Goal: Transaction & Acquisition: Purchase product/service

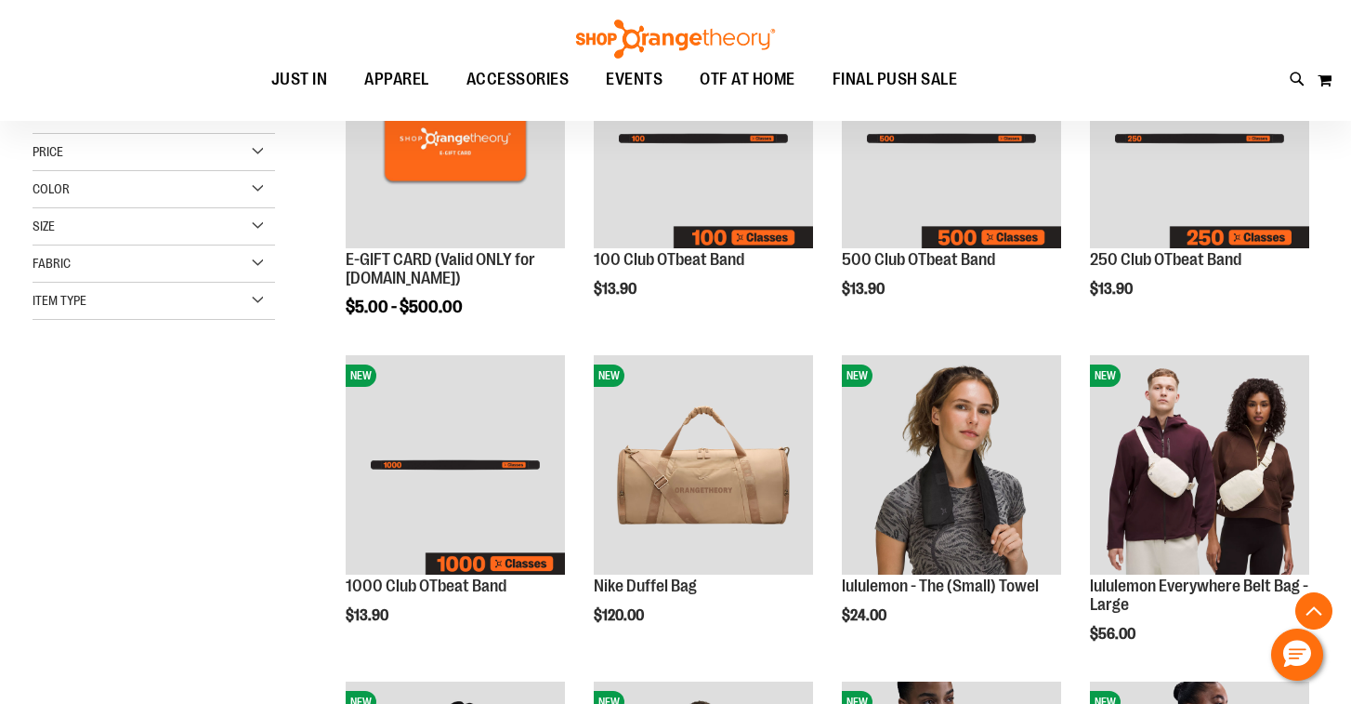
scroll to position [791, 0]
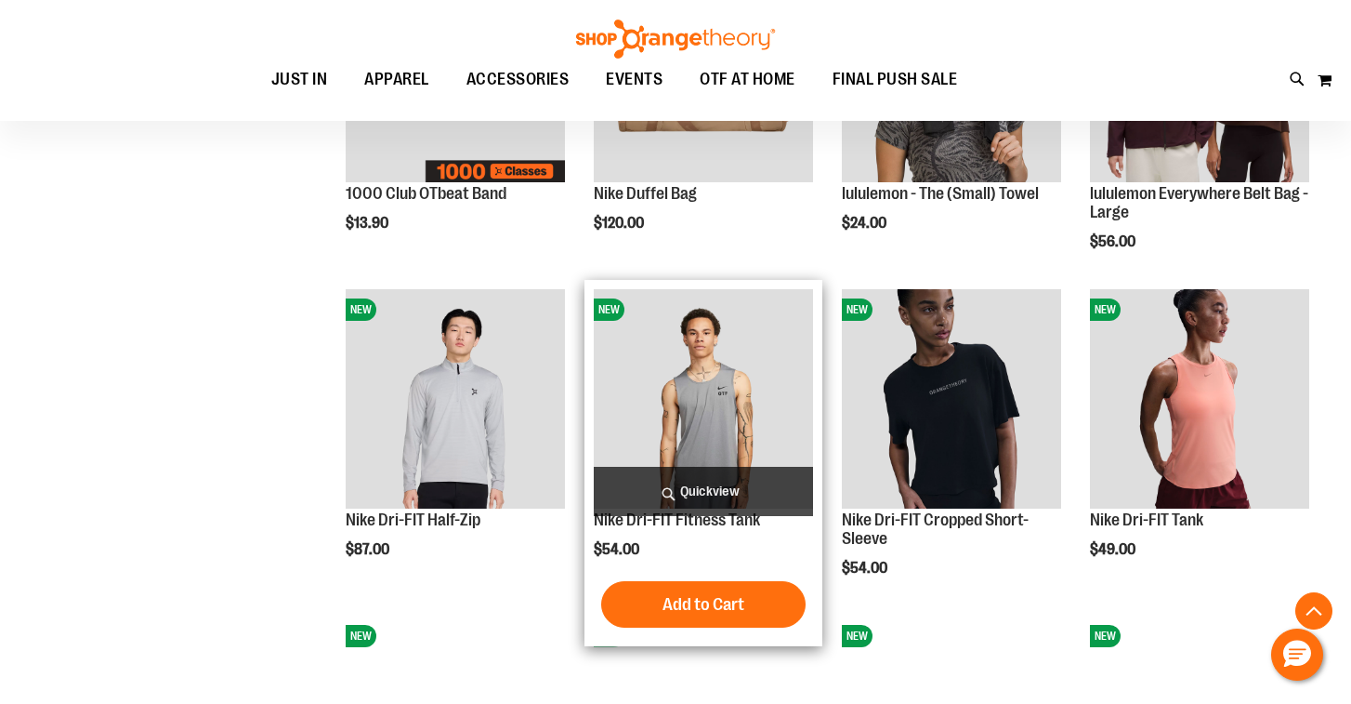
click at [698, 484] on span "Quickview" at bounding box center [703, 491] width 219 height 49
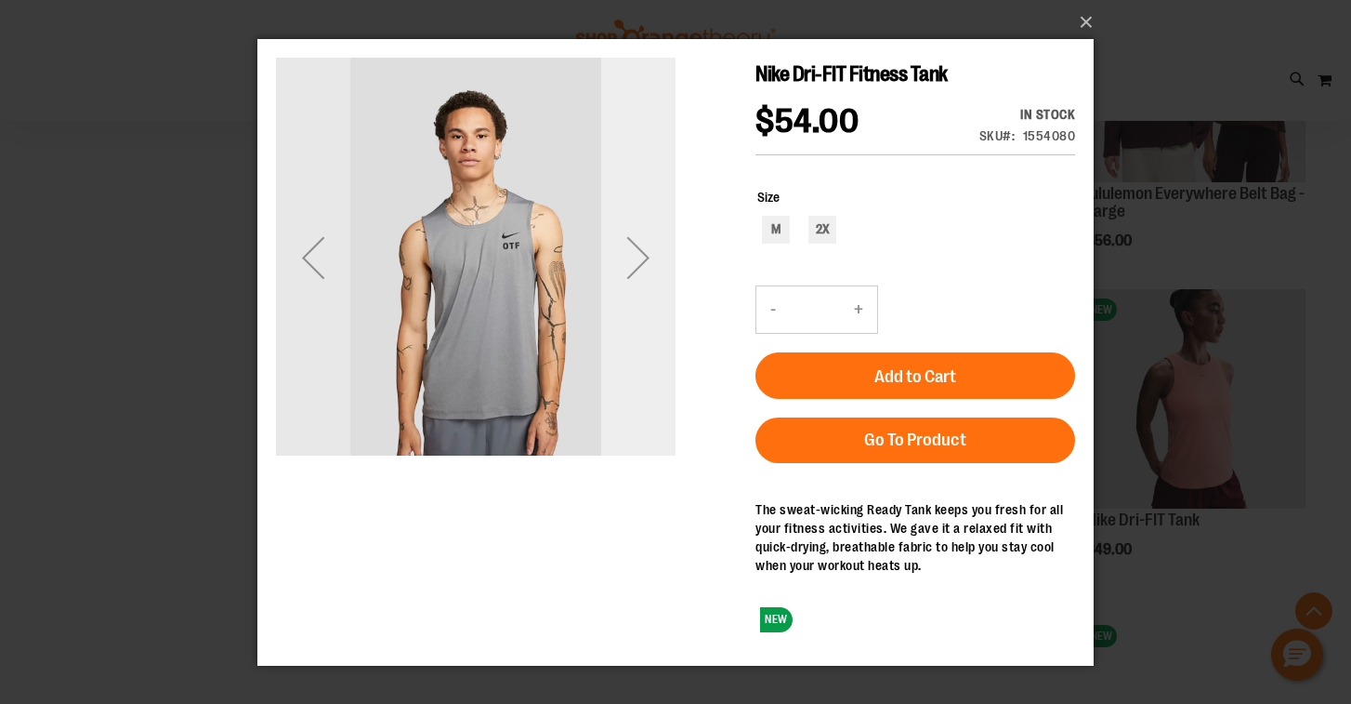
click at [643, 255] on div "Next" at bounding box center [638, 256] width 74 height 74
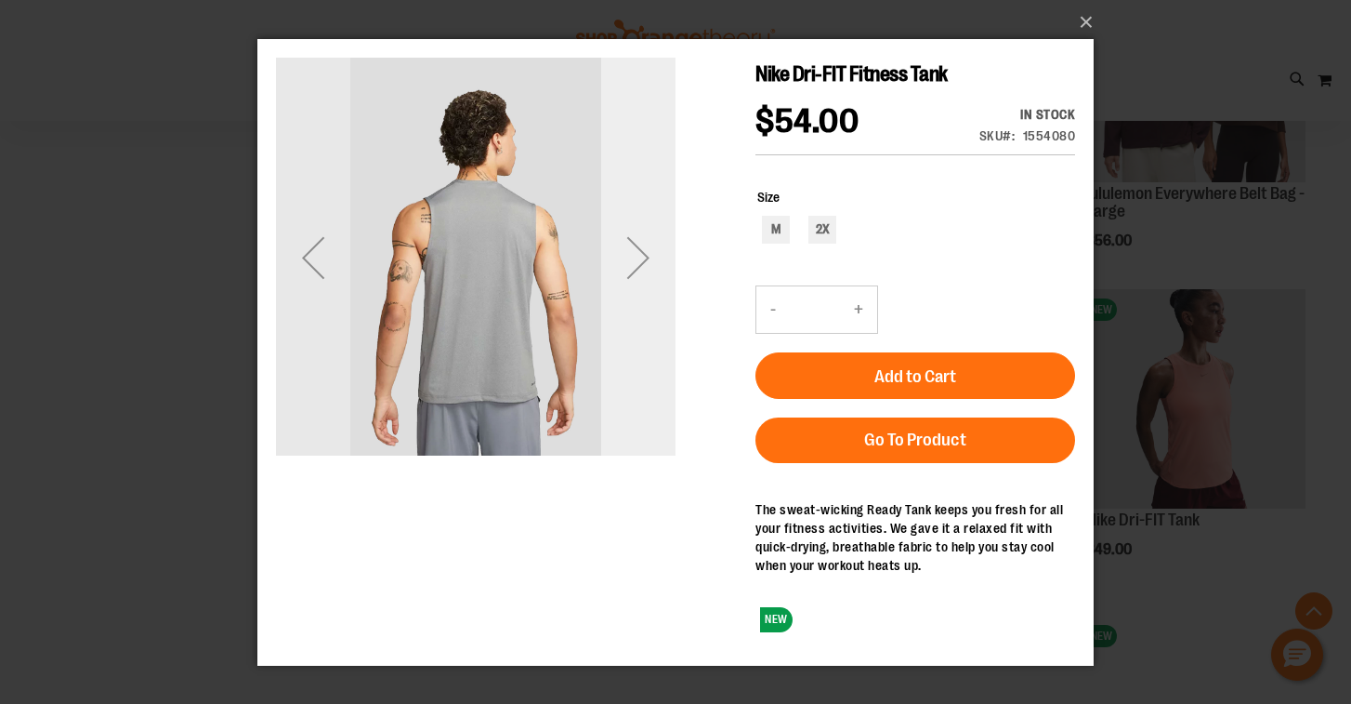
click at [643, 255] on div "Next" at bounding box center [638, 256] width 74 height 74
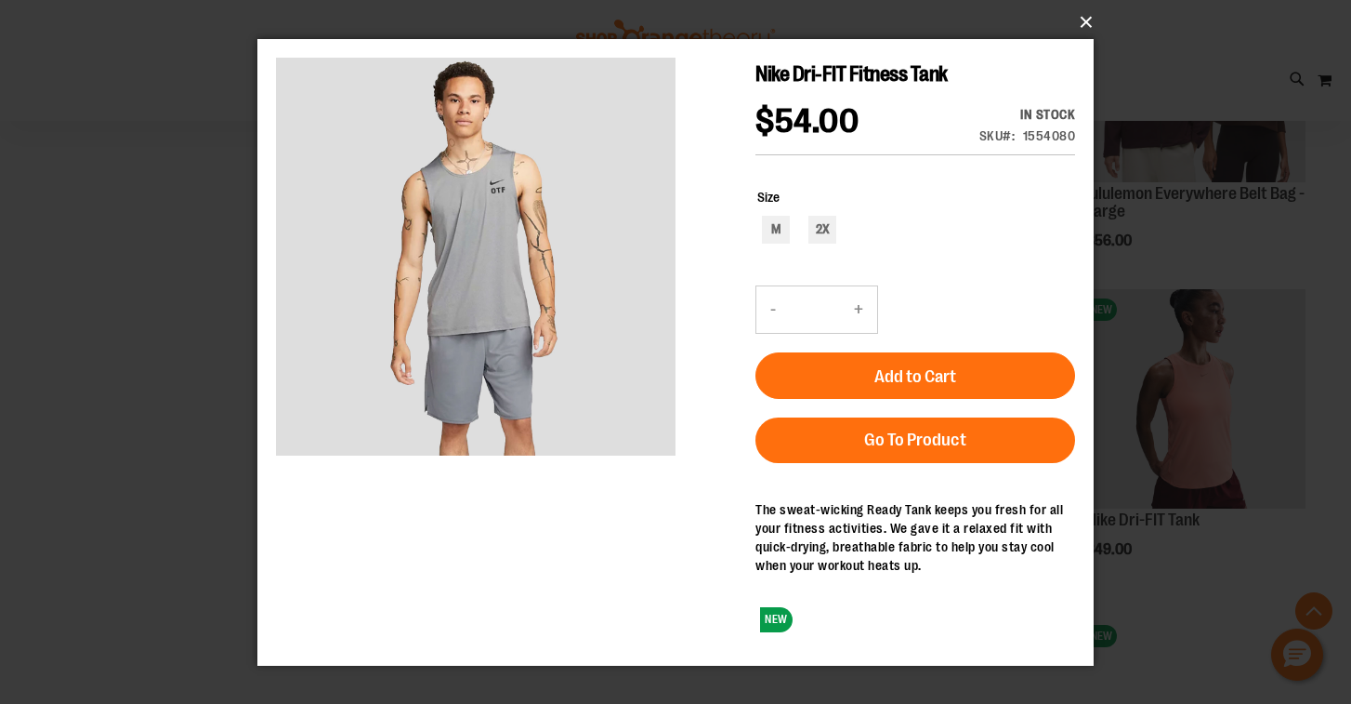
click at [1083, 23] on button "×" at bounding box center [681, 22] width 836 height 41
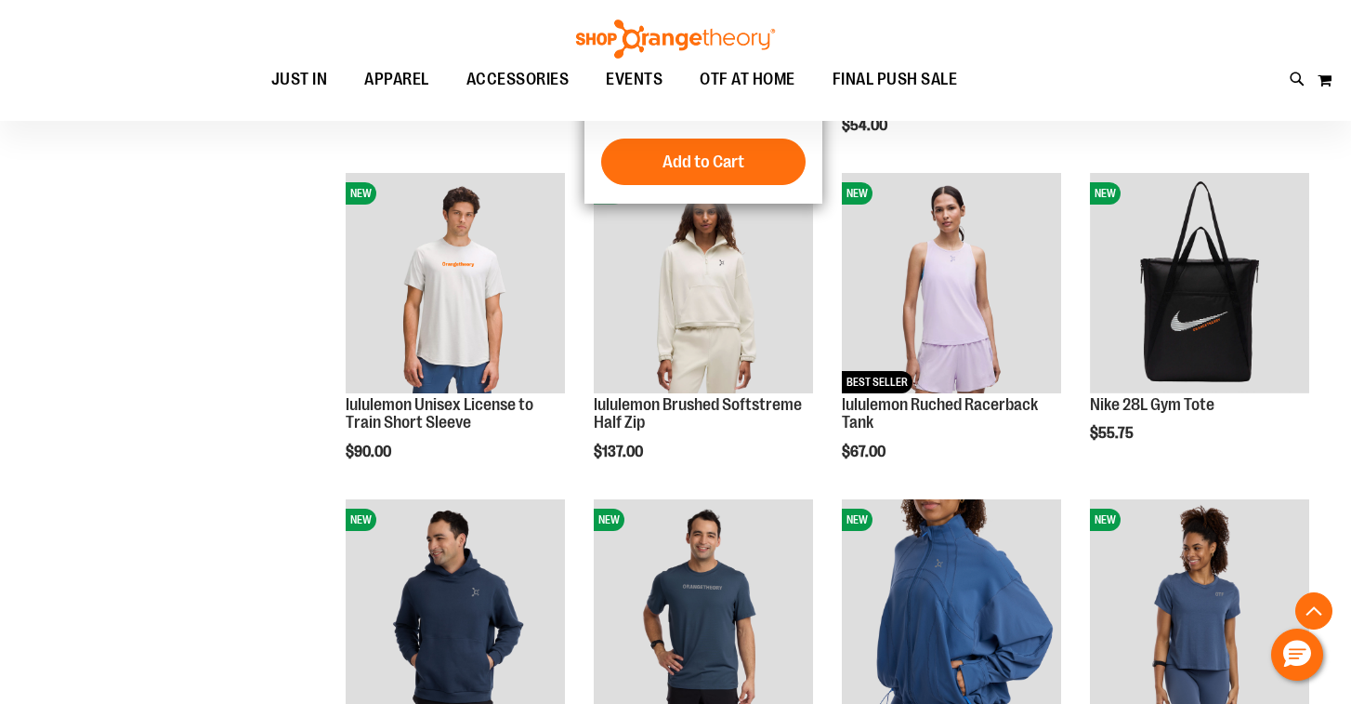
scroll to position [1237, 0]
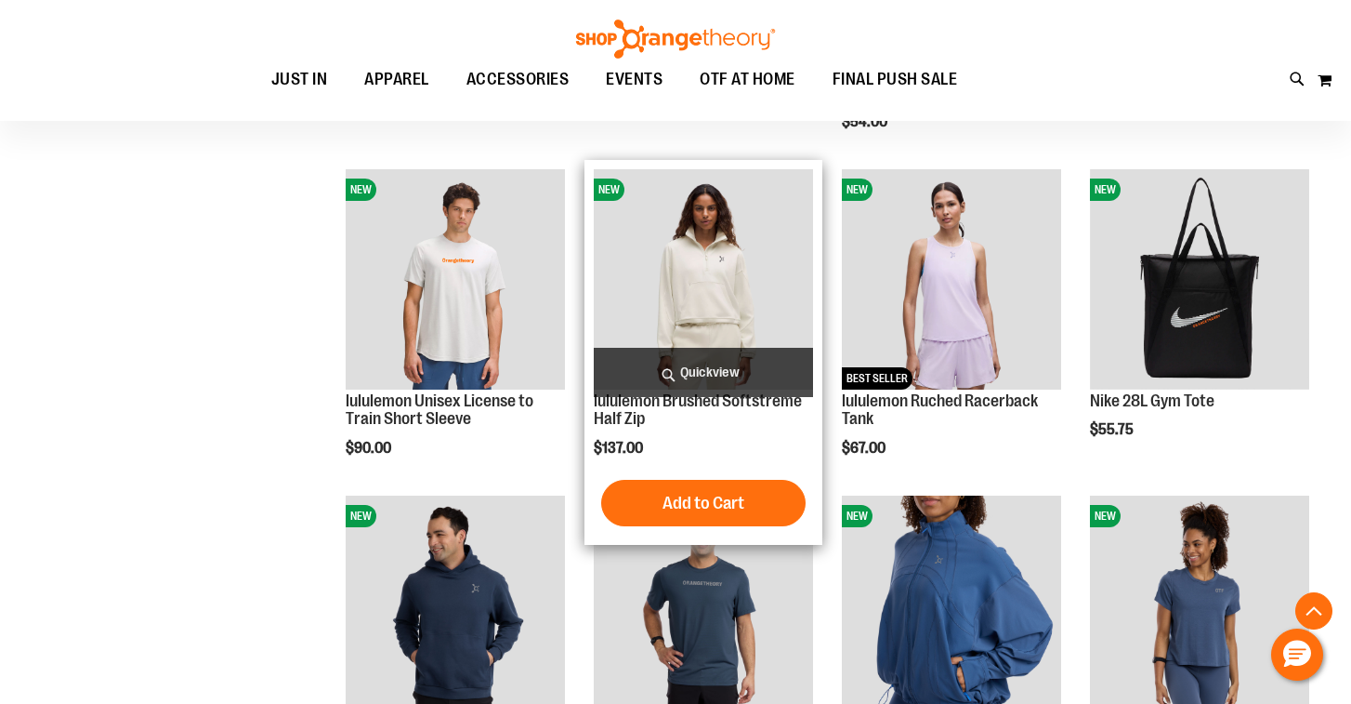
click at [692, 375] on span "Quickview" at bounding box center [703, 372] width 219 height 49
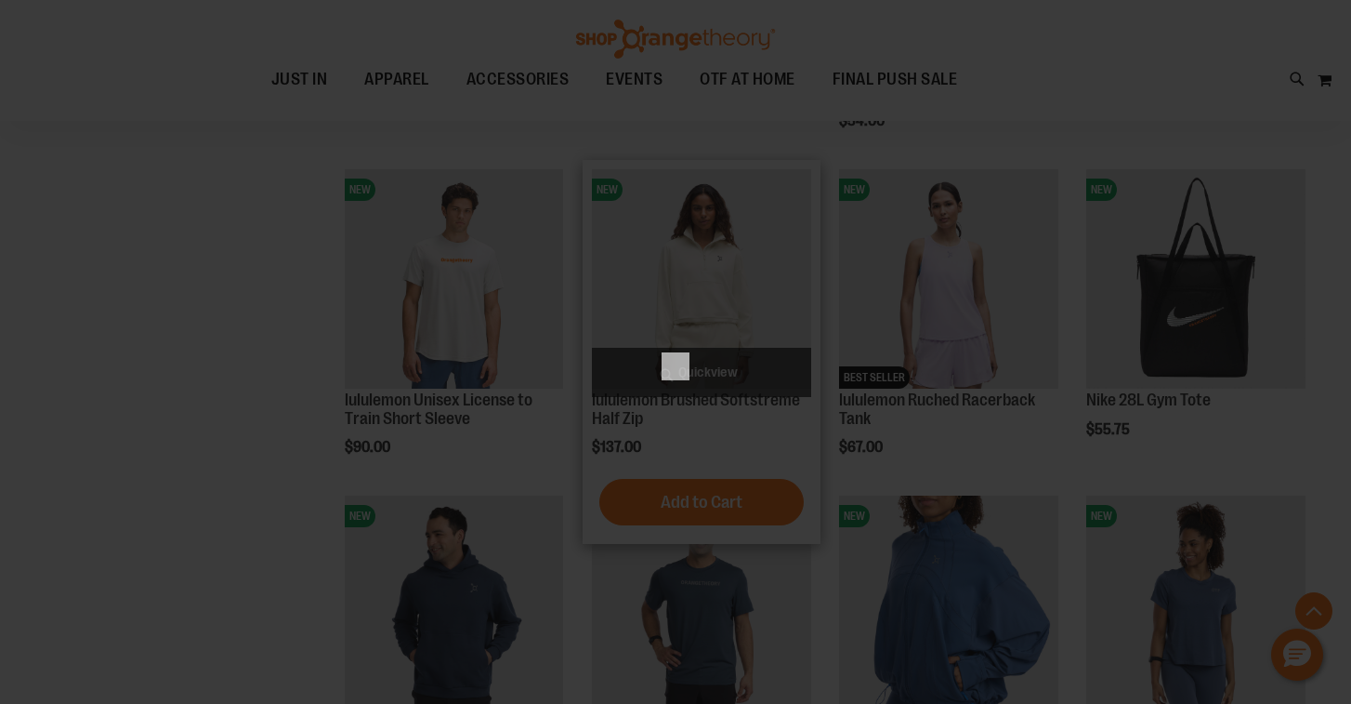
scroll to position [0, 0]
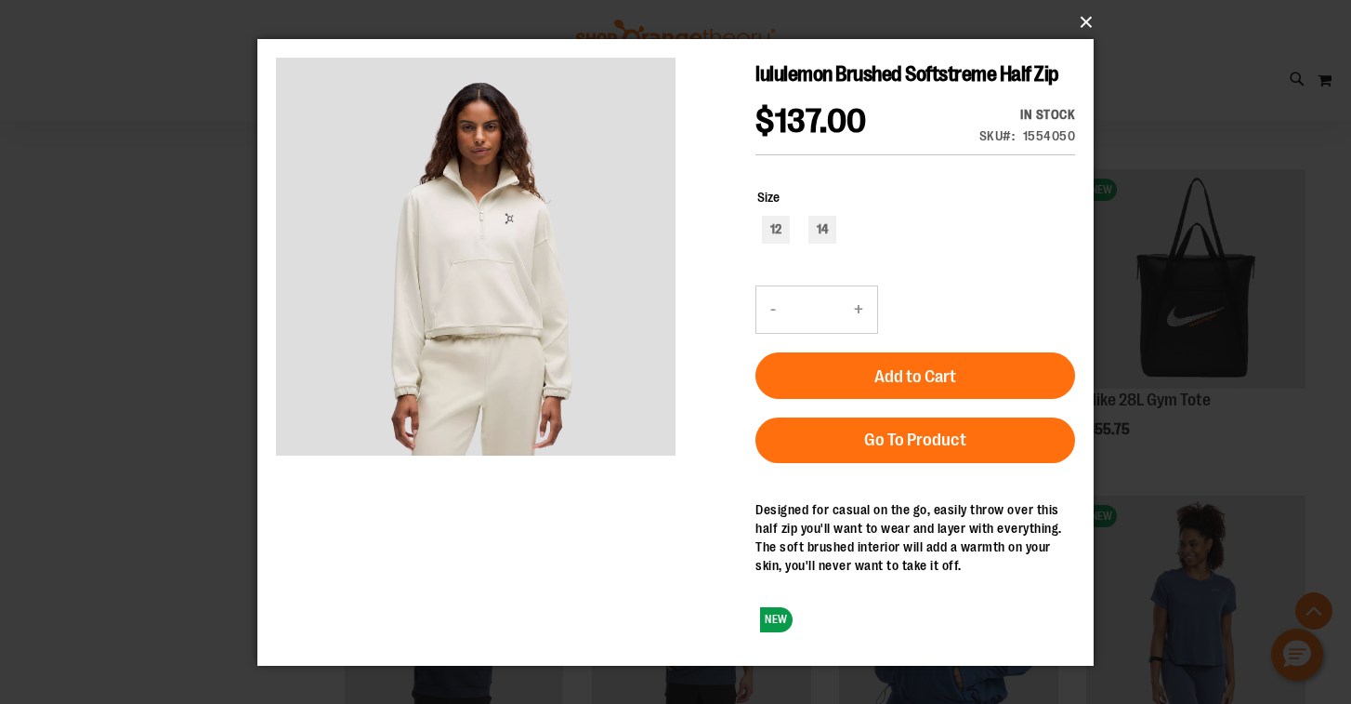
click at [1086, 16] on button "×" at bounding box center [681, 22] width 836 height 41
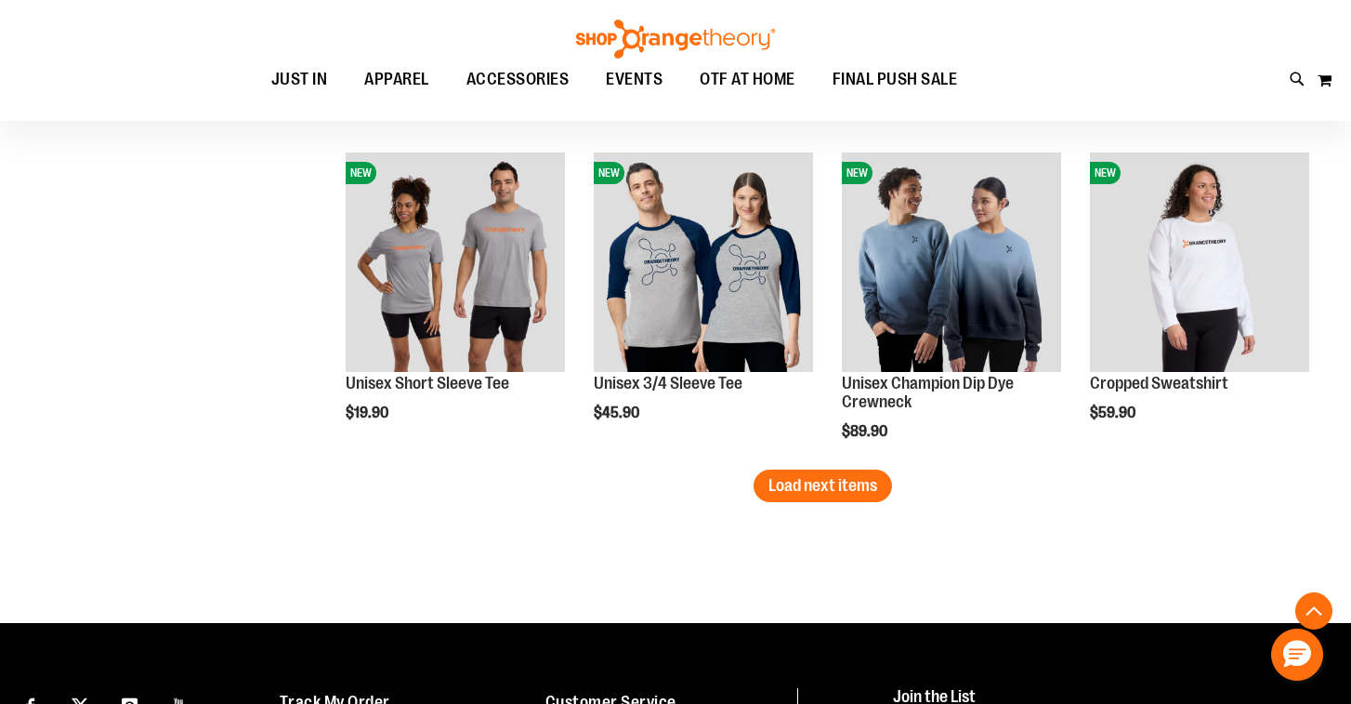
scroll to position [2900, 0]
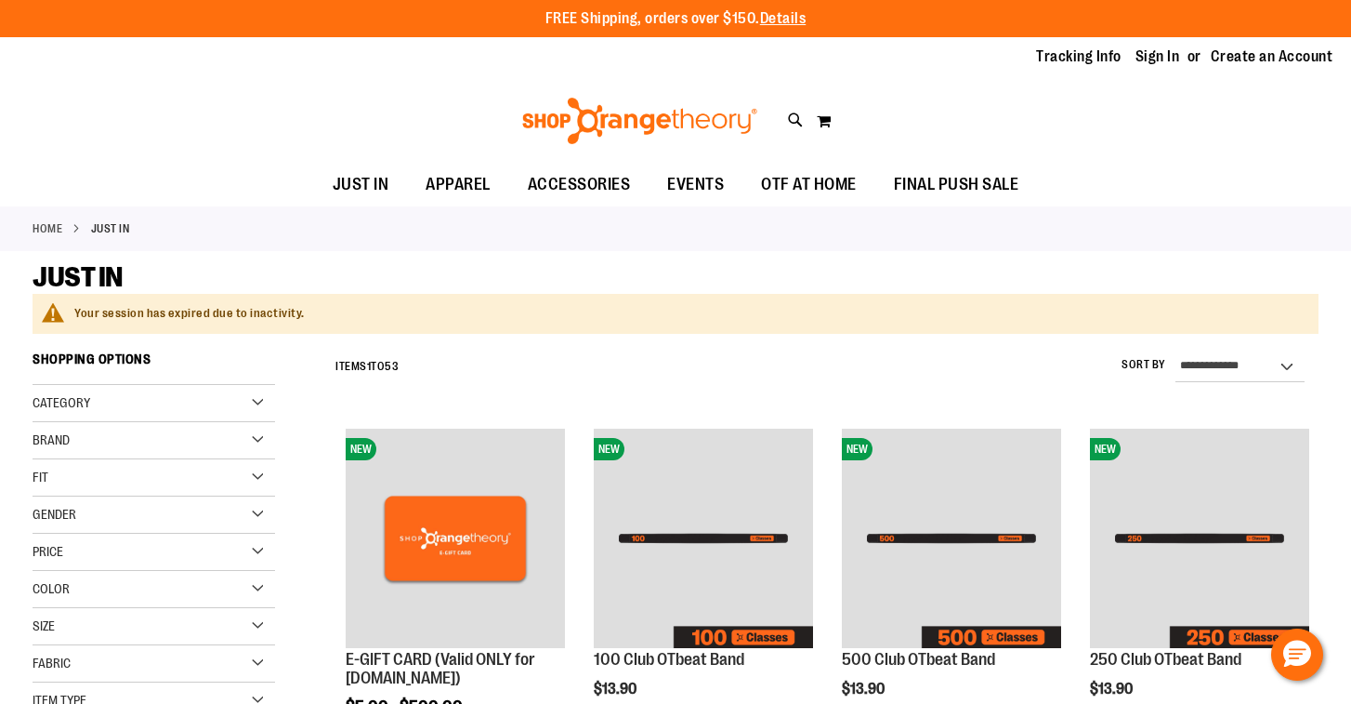
click at [1082, 124] on div "Toggle Nav Search Popular Suggestions Advanced Search" at bounding box center [675, 121] width 1351 height 86
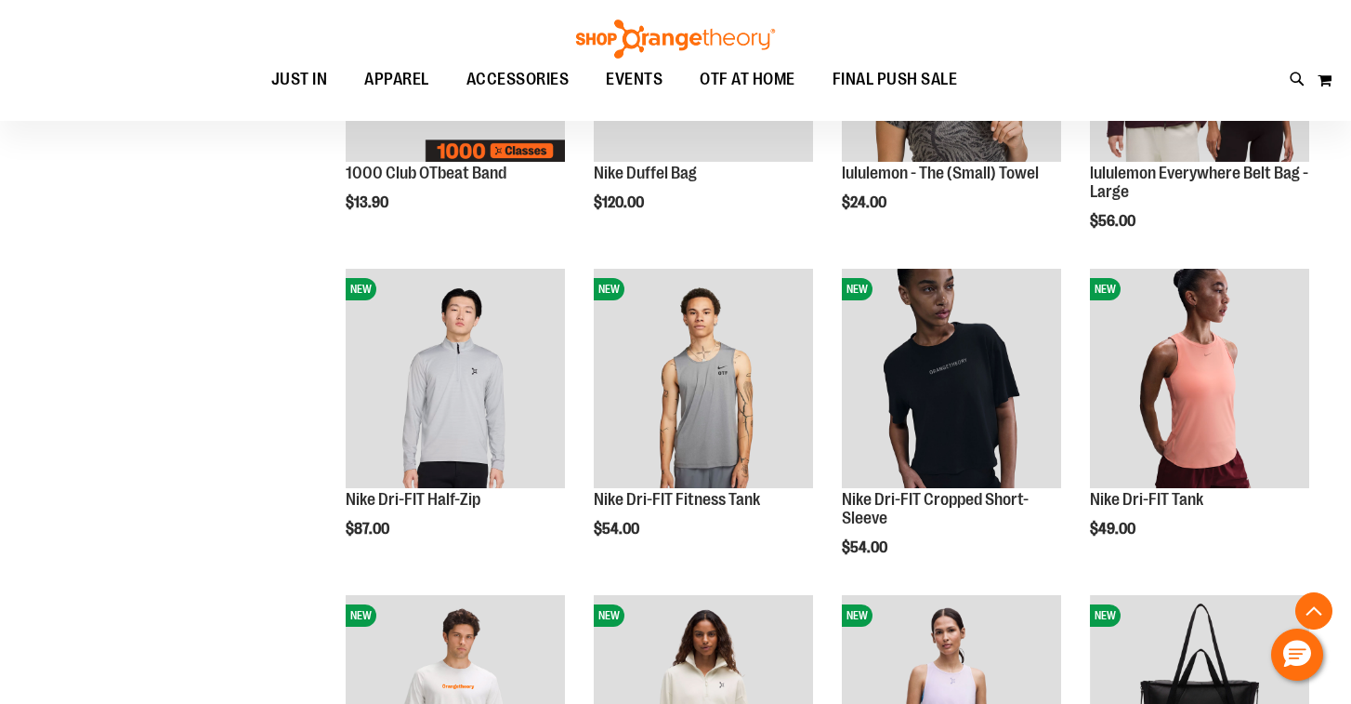
scroll to position [191, 0]
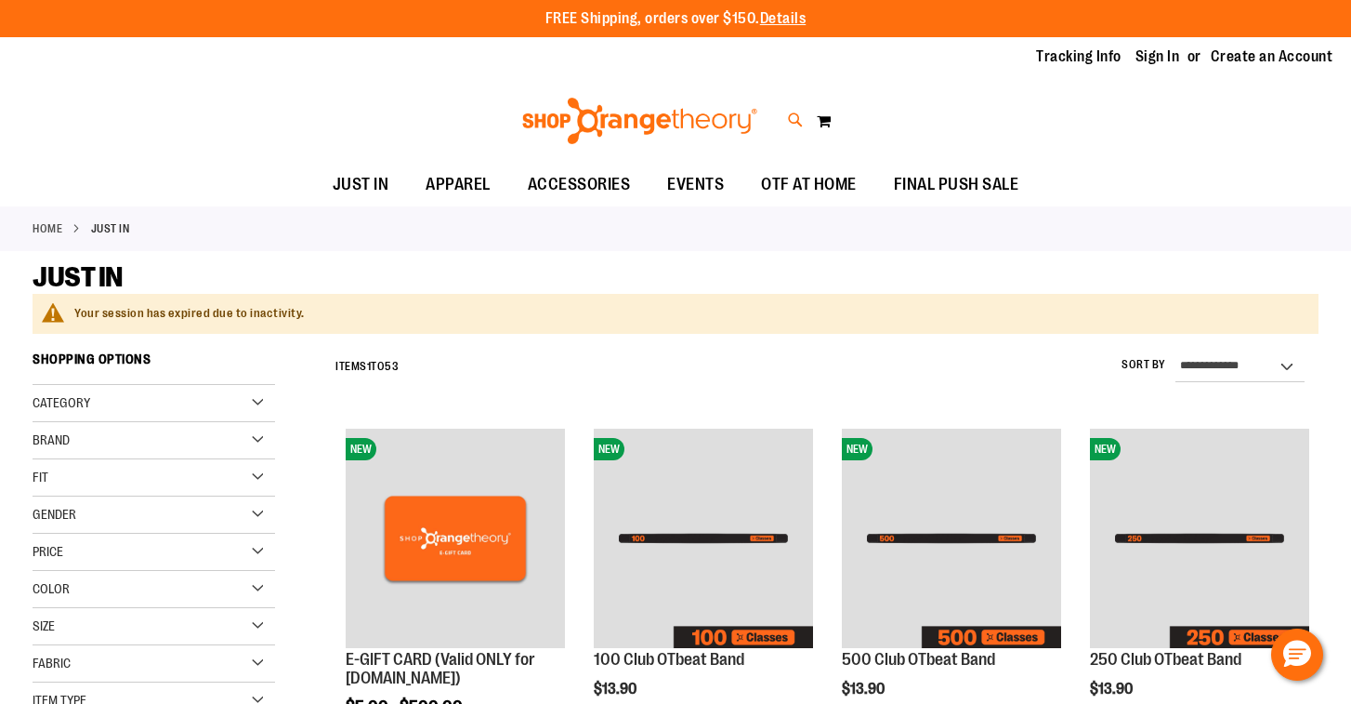
click at [794, 121] on icon at bounding box center [796, 120] width 16 height 21
type input "****"
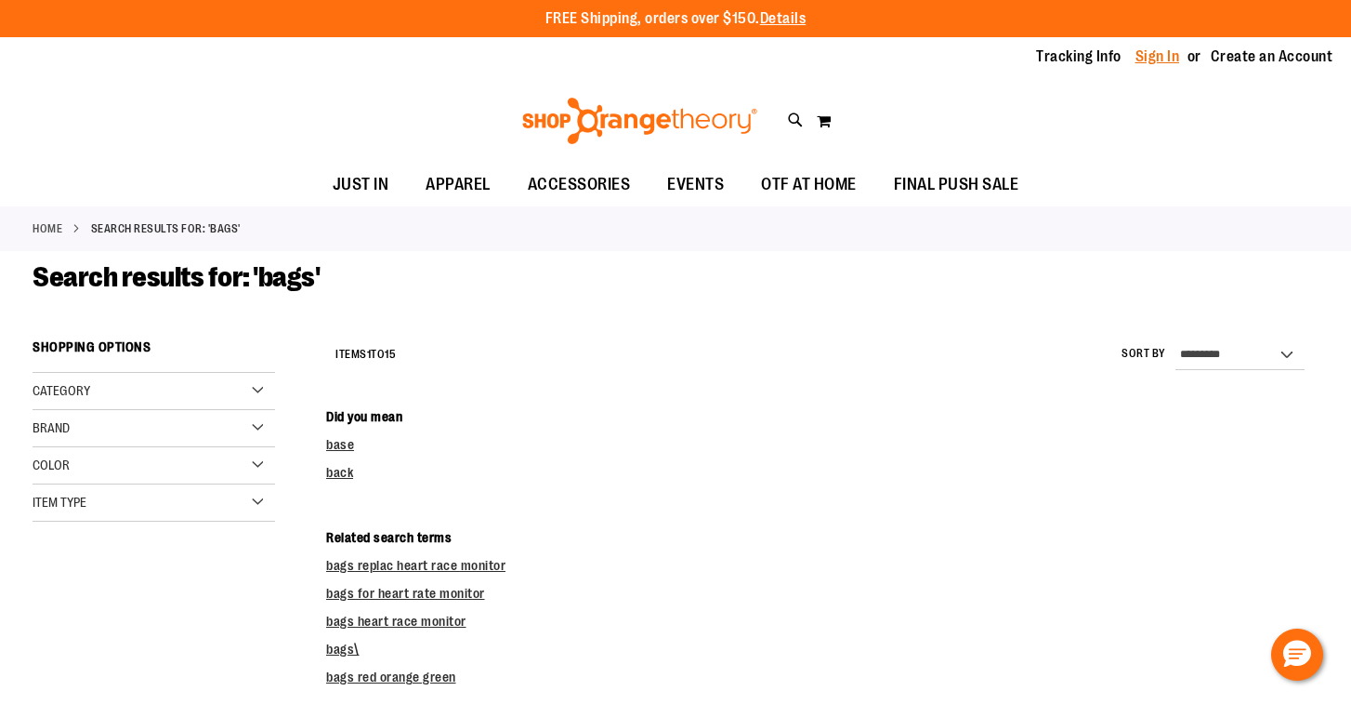
click at [1152, 57] on link "Sign In" at bounding box center [1158, 56] width 45 height 20
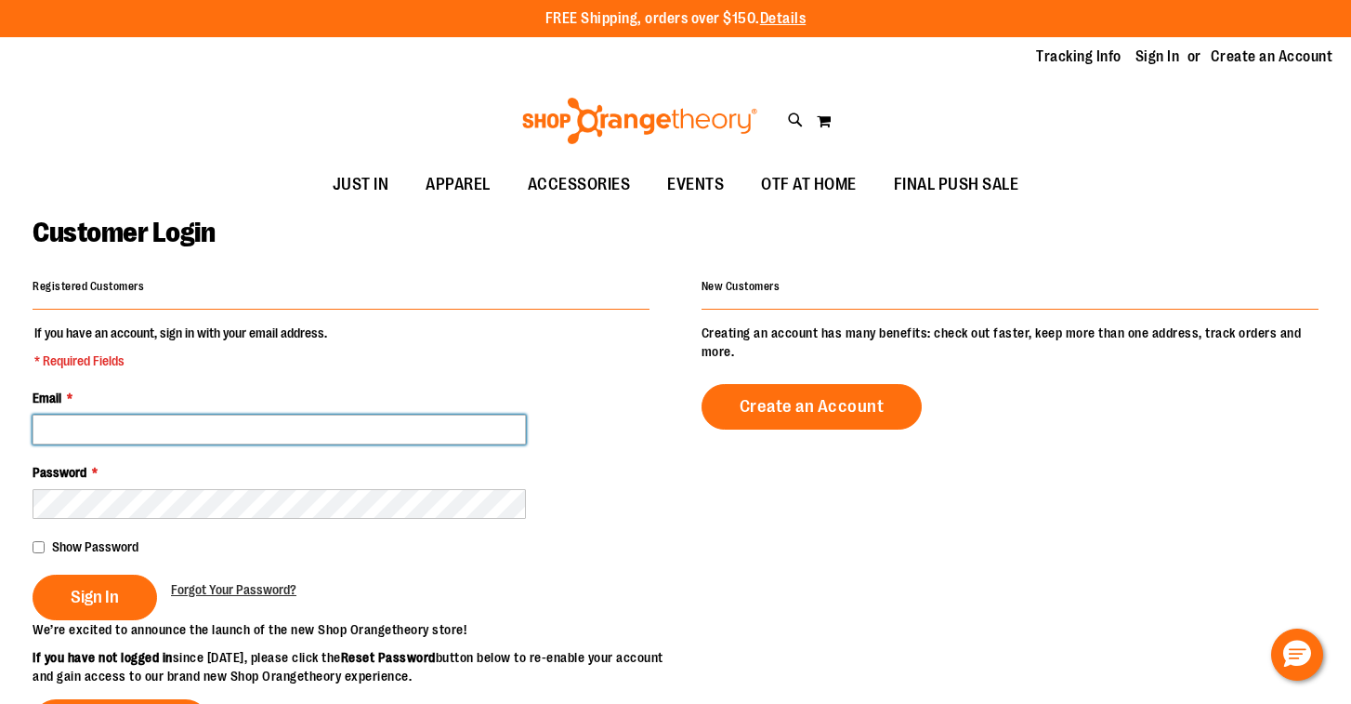
click at [74, 428] on input "Email *" at bounding box center [279, 429] width 493 height 30
paste input "**********"
type input "**********"
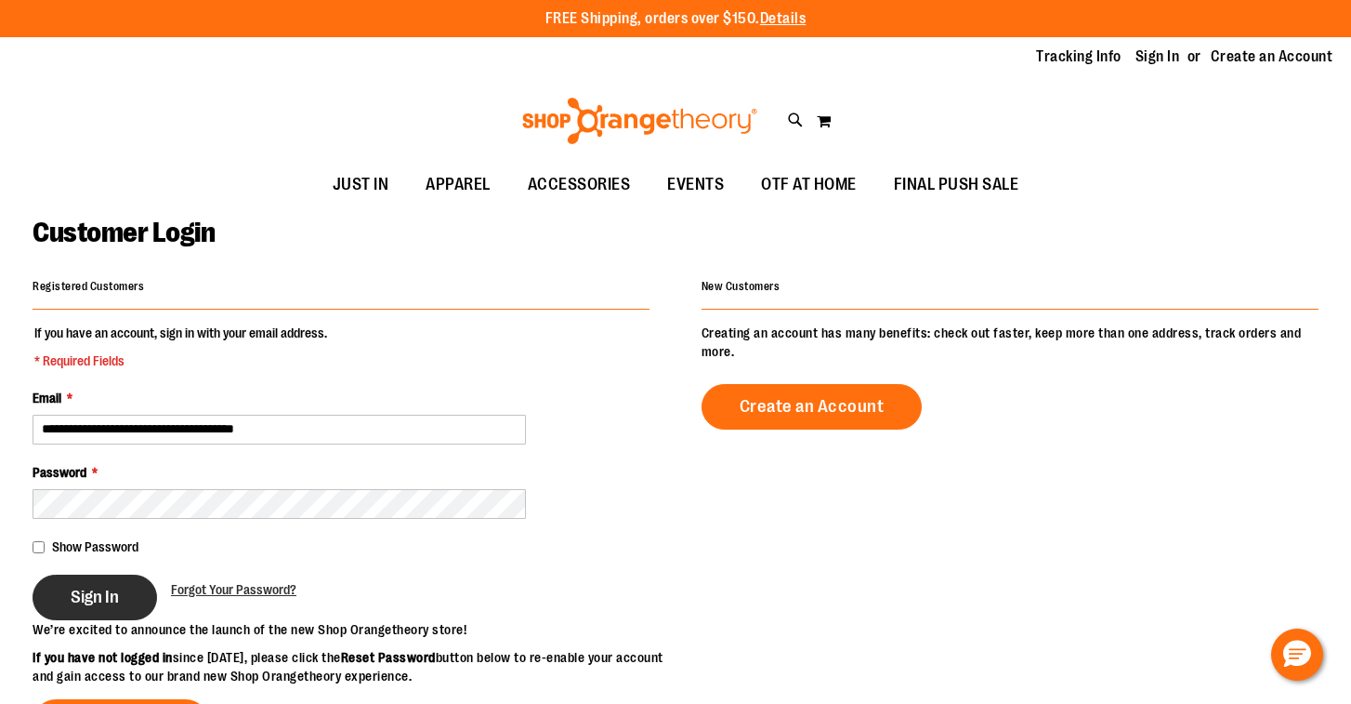
click at [91, 605] on span "Sign In" at bounding box center [95, 596] width 48 height 20
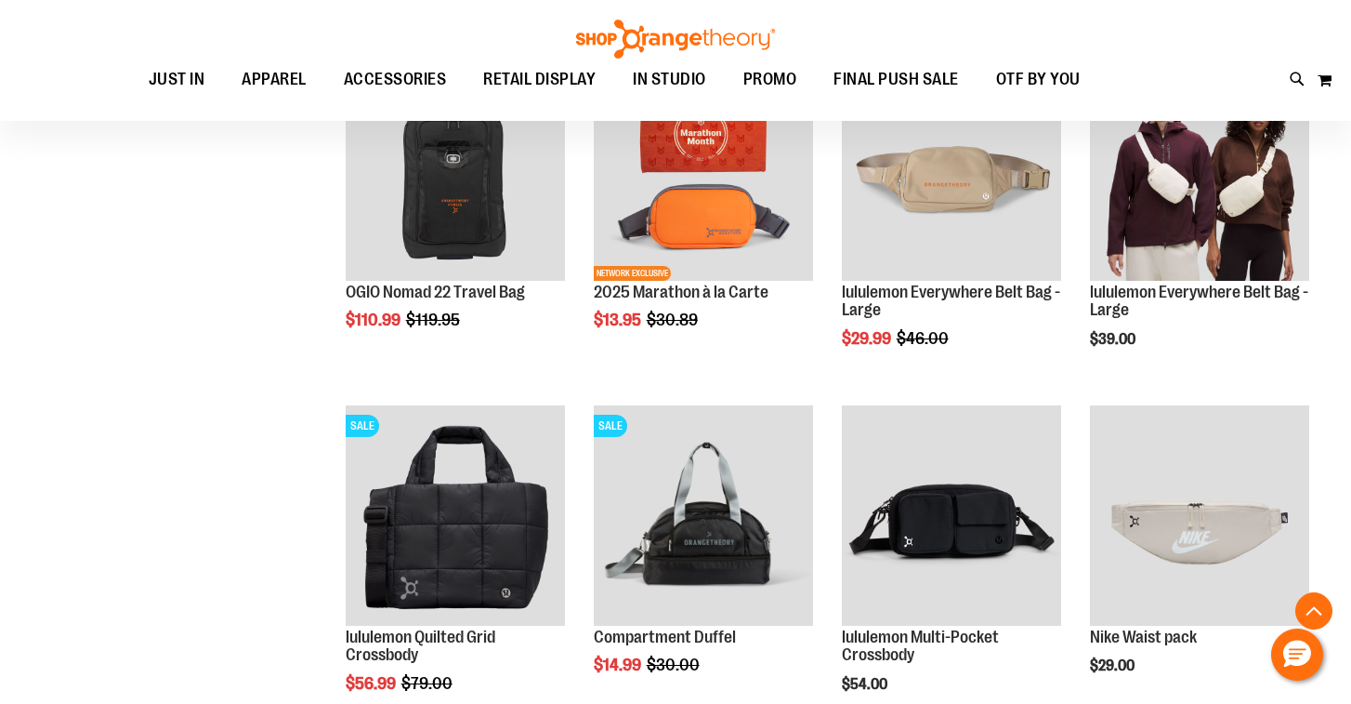
scroll to position [896, 0]
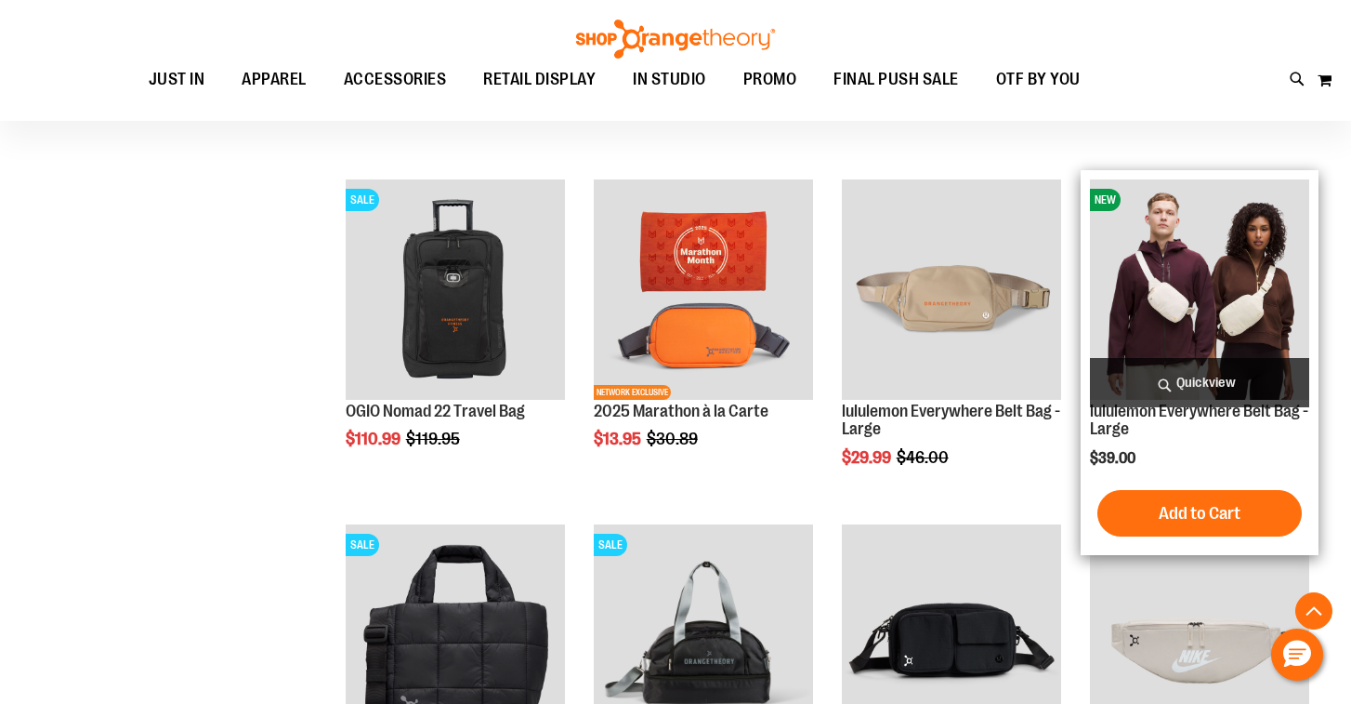
click at [1189, 382] on span "Quickview" at bounding box center [1199, 382] width 219 height 49
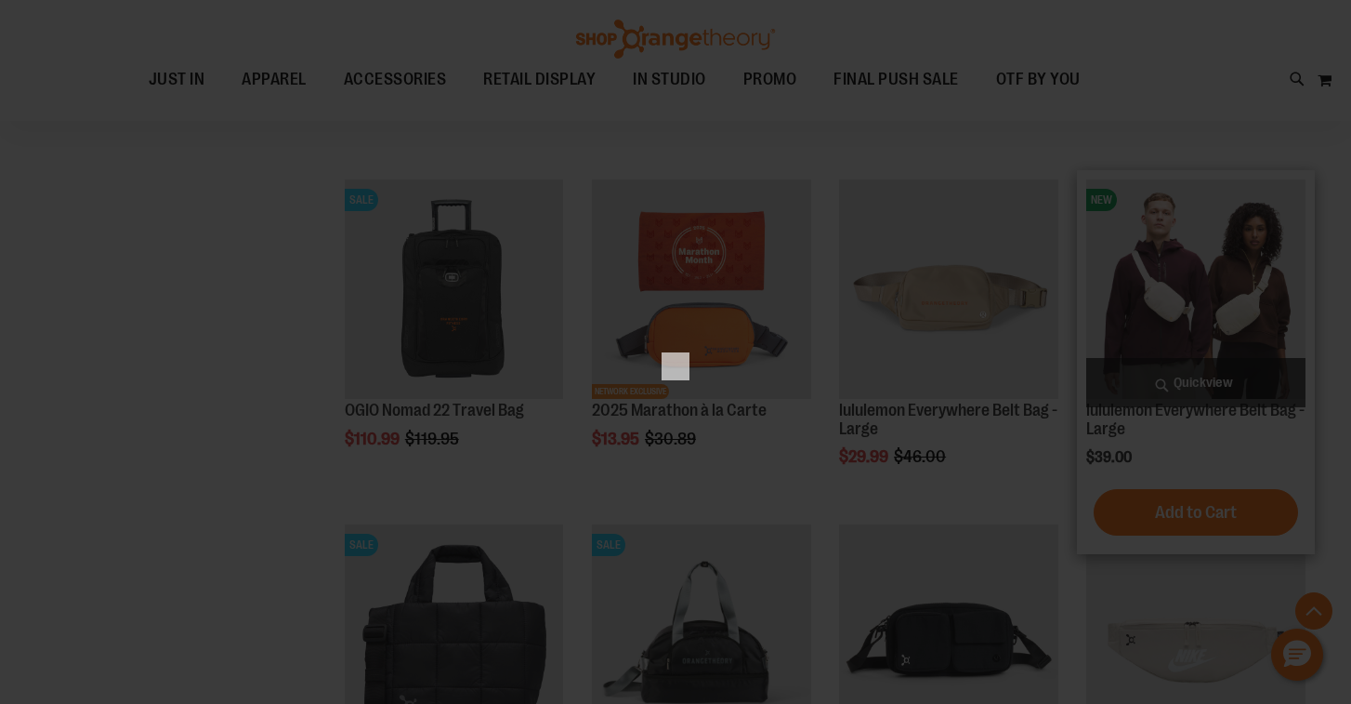
scroll to position [0, 0]
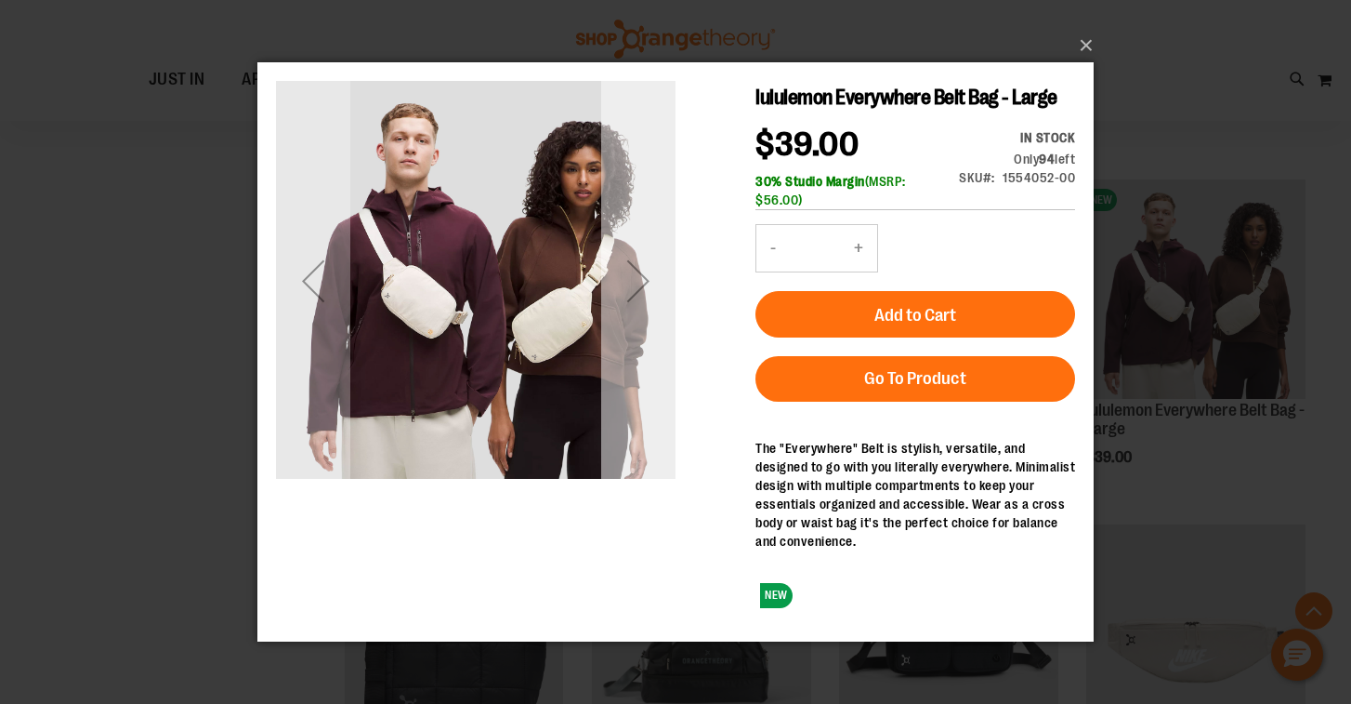
click at [643, 280] on div "Next" at bounding box center [638, 280] width 74 height 74
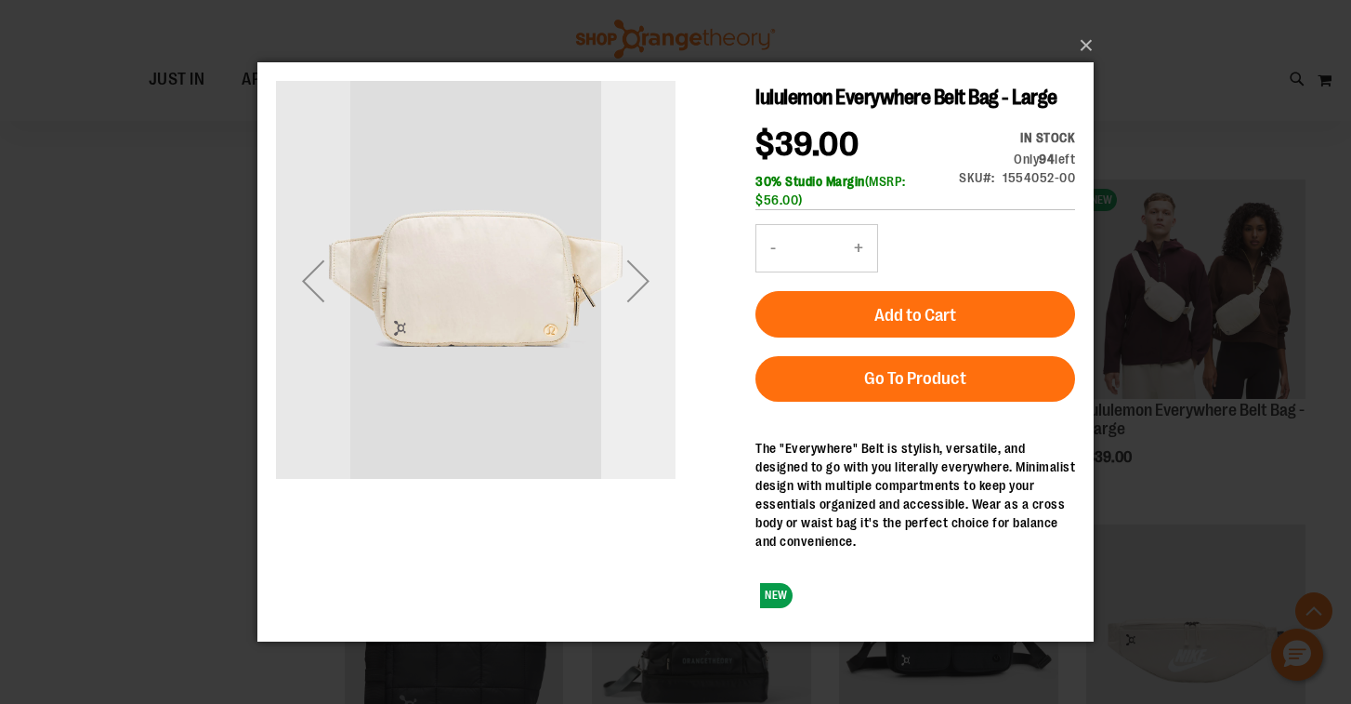
click at [643, 280] on div "Next" at bounding box center [638, 280] width 74 height 74
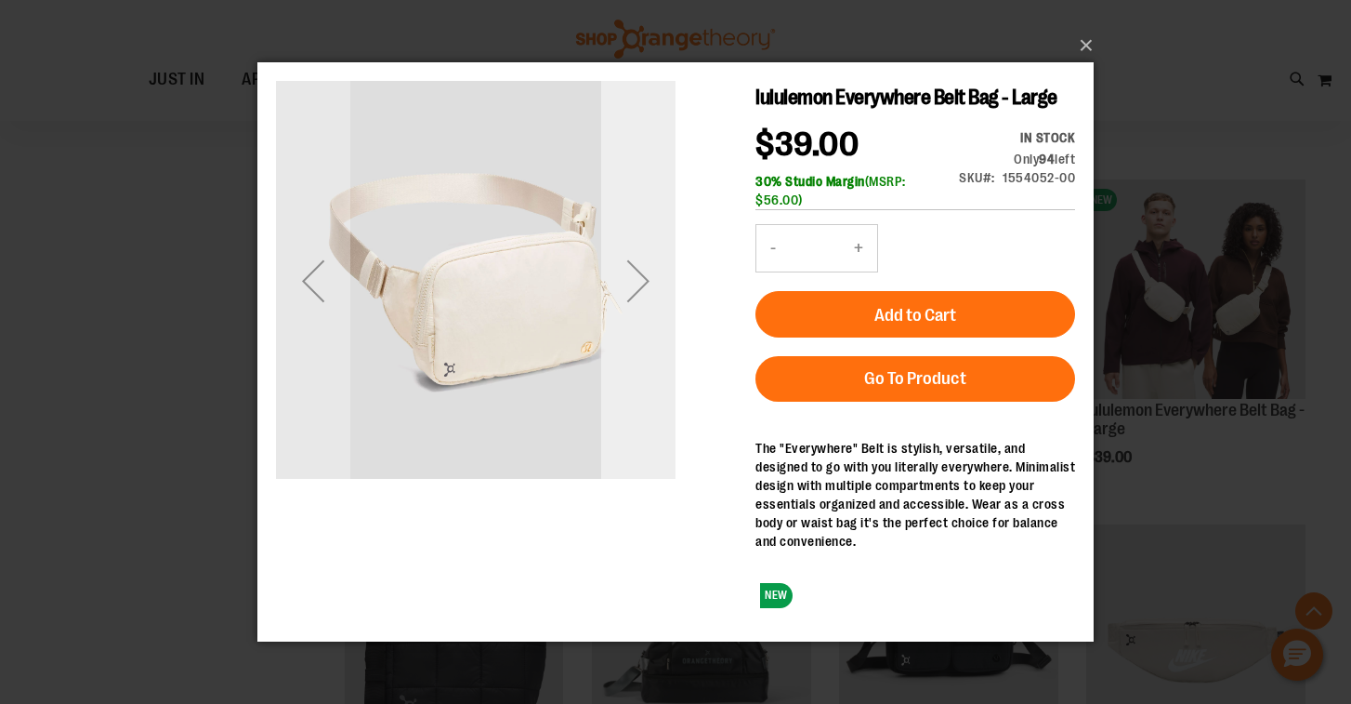
click at [643, 280] on div "Next" at bounding box center [638, 280] width 74 height 74
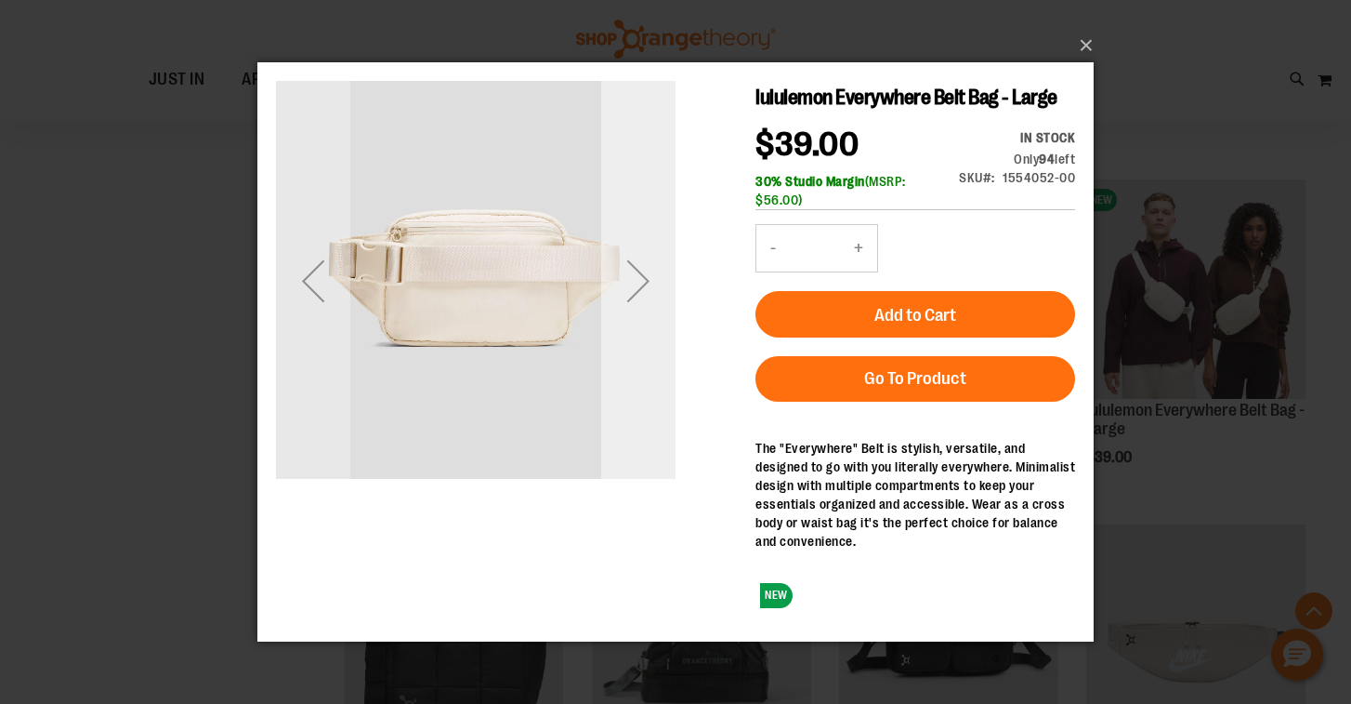
click at [643, 281] on div "Next" at bounding box center [638, 280] width 74 height 74
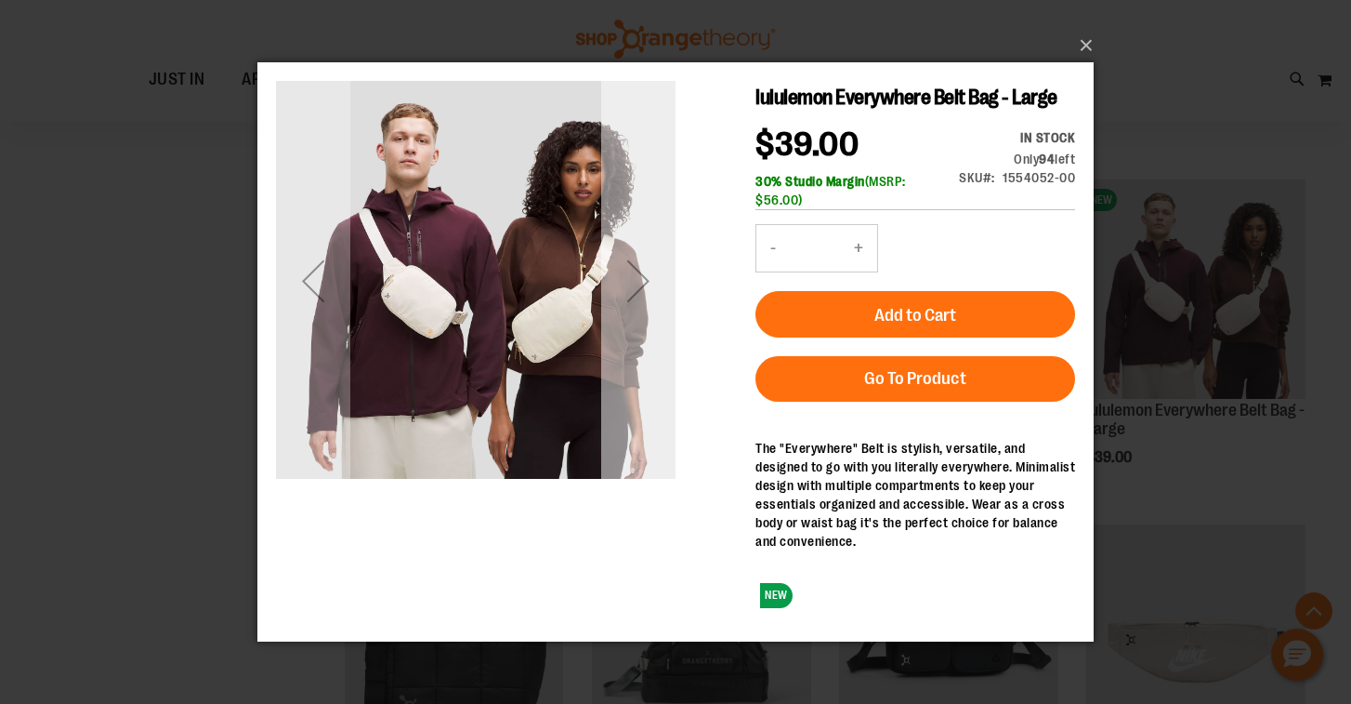
click at [643, 281] on div "Next" at bounding box center [638, 280] width 74 height 74
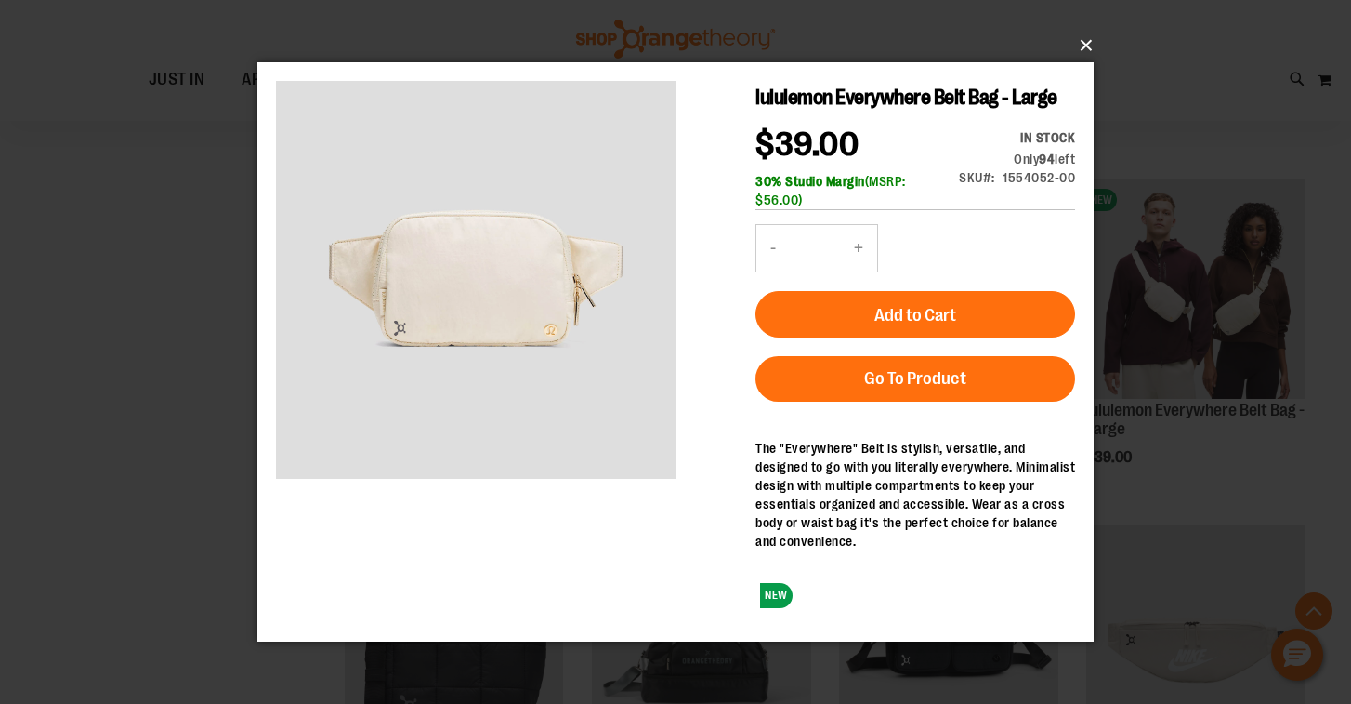
click at [1087, 45] on button "×" at bounding box center [681, 45] width 836 height 41
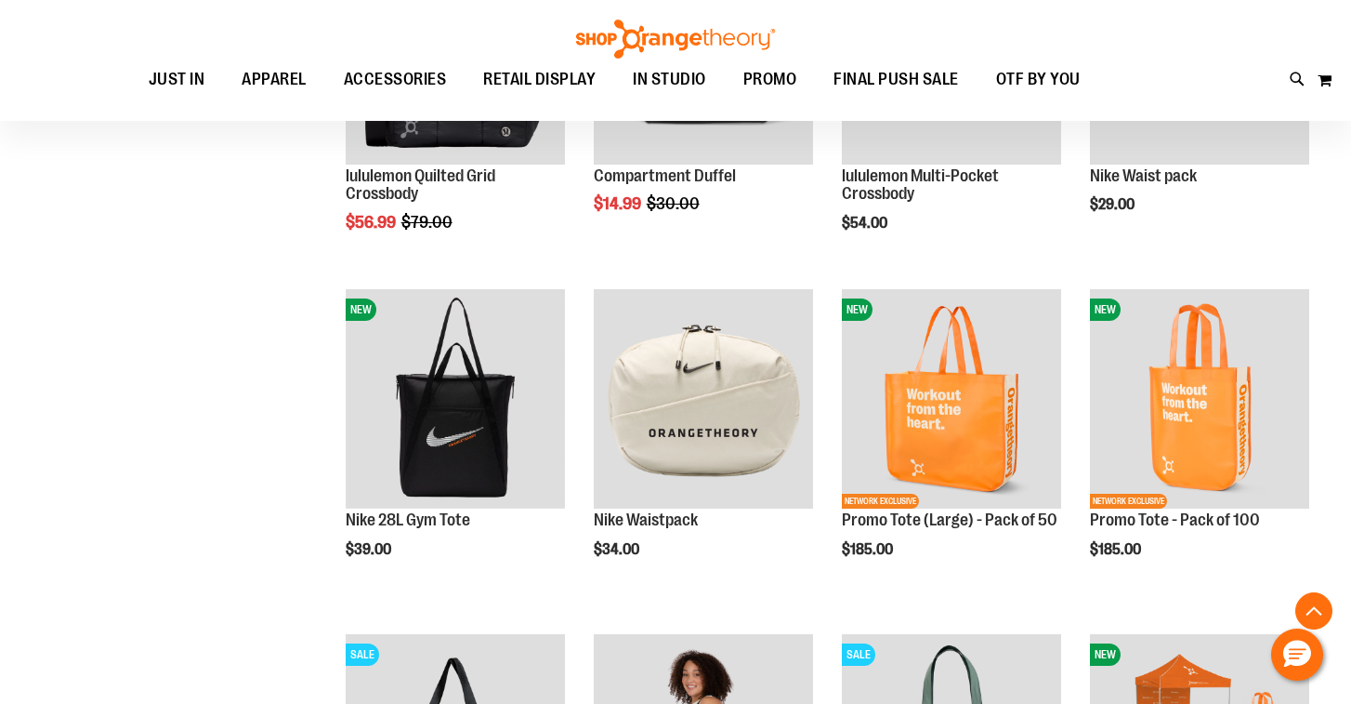
scroll to position [1480, 0]
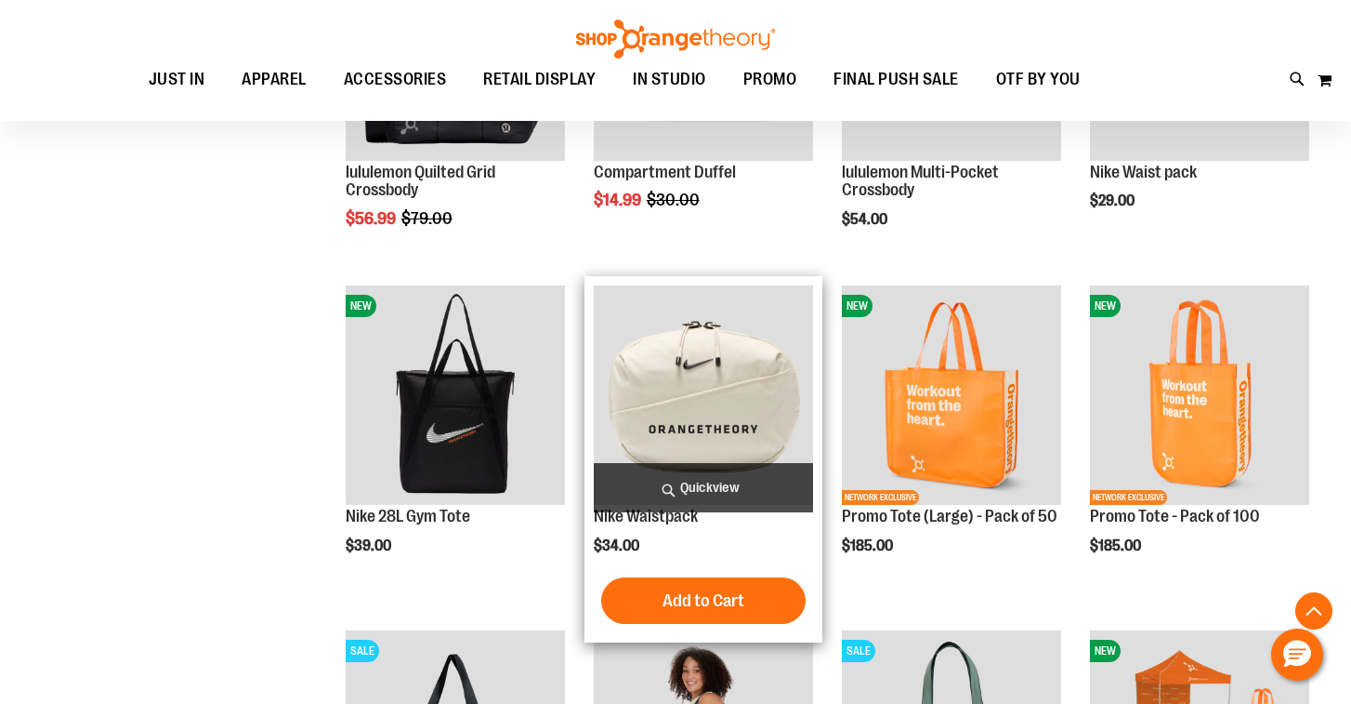
click at [714, 487] on span "Quickview" at bounding box center [703, 487] width 219 height 49
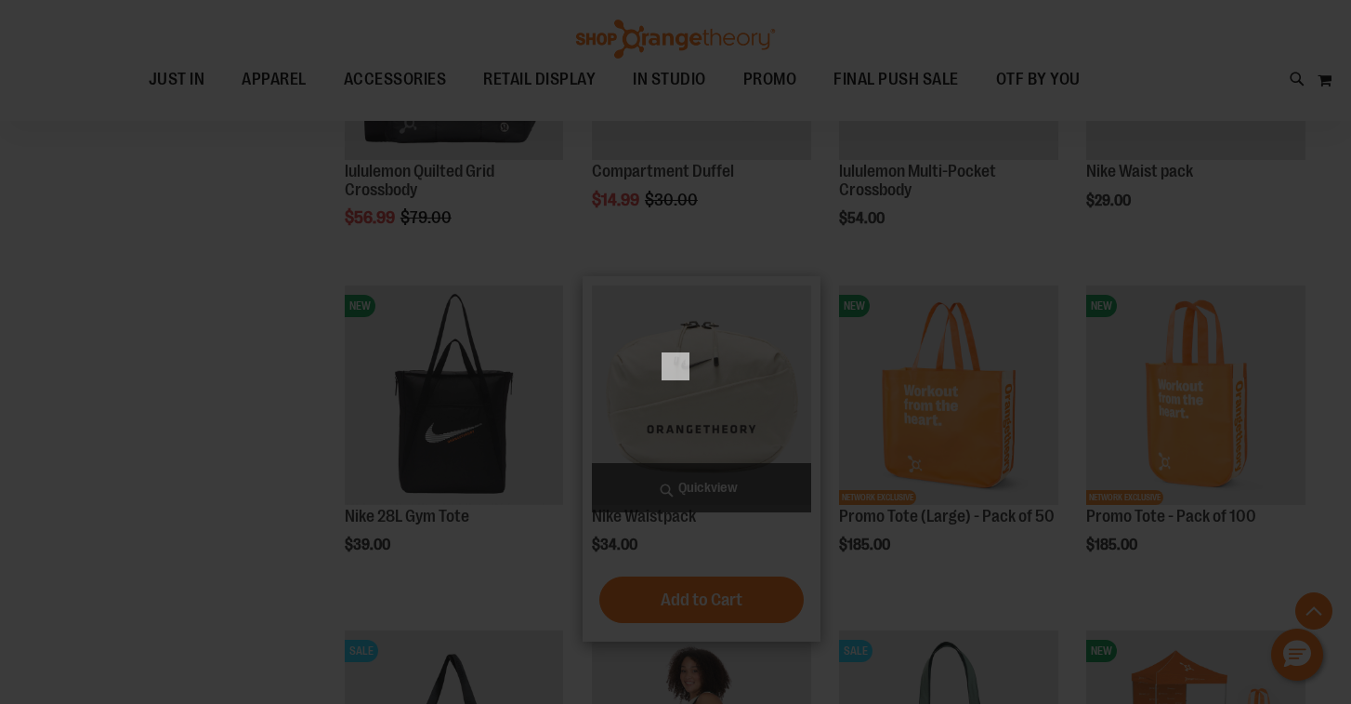
scroll to position [0, 0]
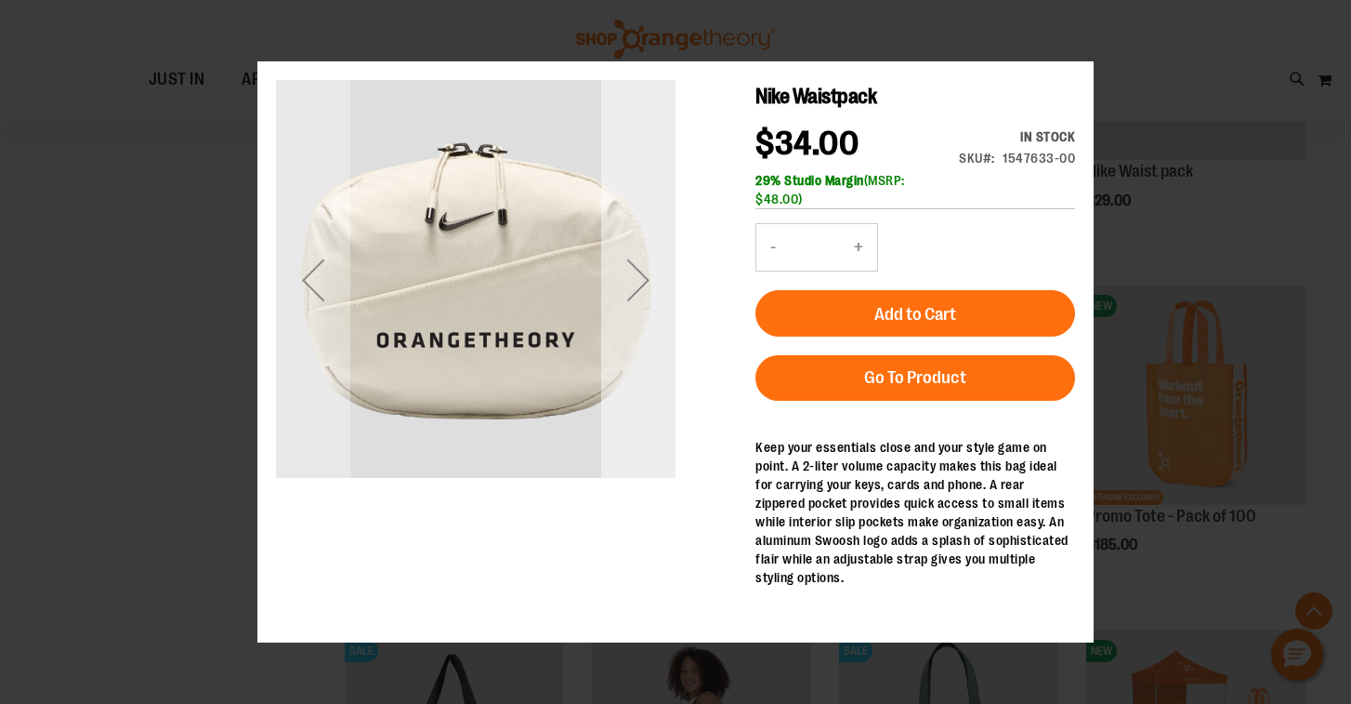
click at [642, 281] on div "Next" at bounding box center [638, 279] width 74 height 74
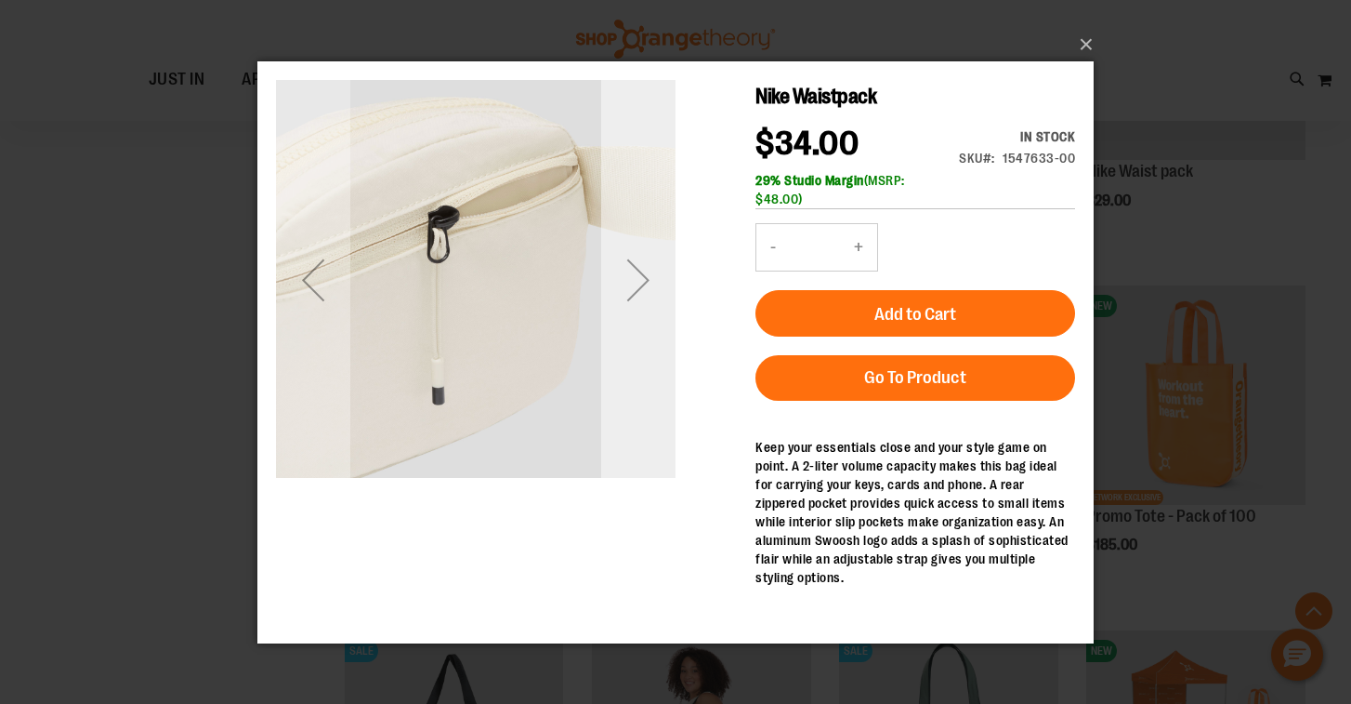
click at [642, 281] on div "Next" at bounding box center [638, 279] width 74 height 74
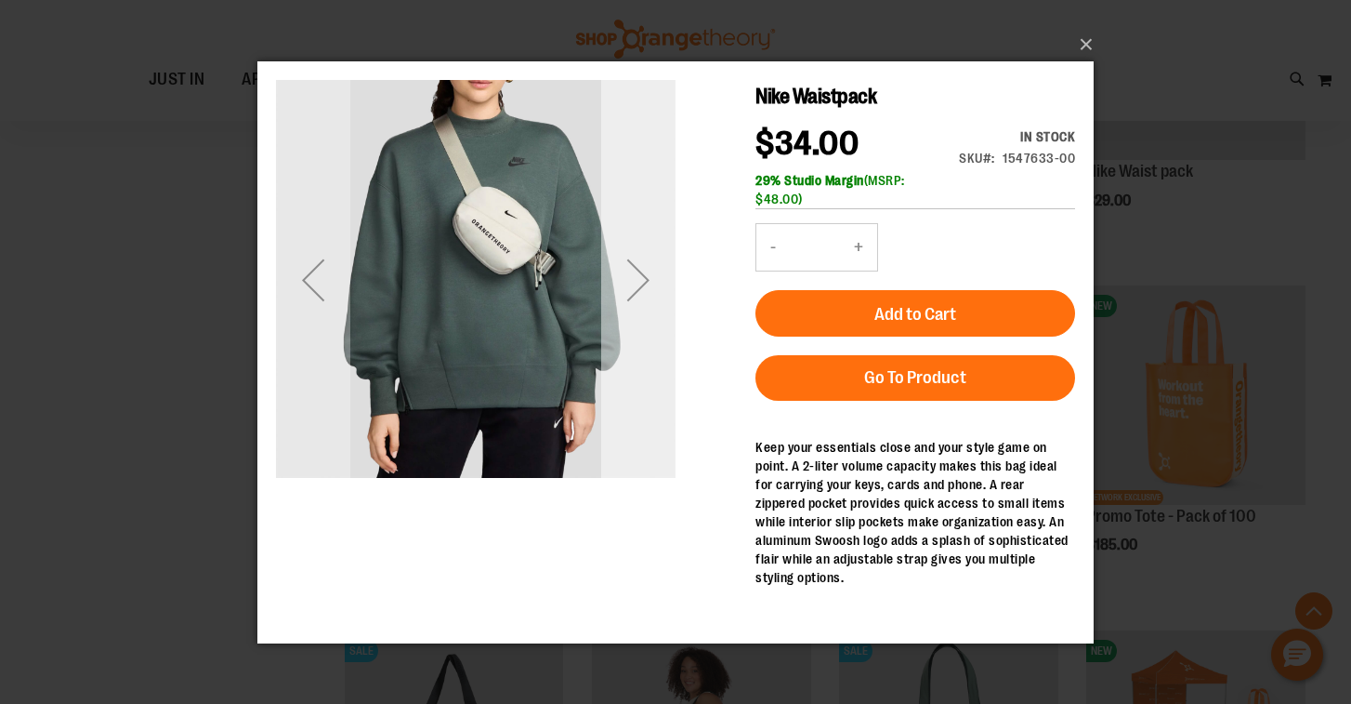
click at [640, 280] on div "Next" at bounding box center [638, 279] width 74 height 74
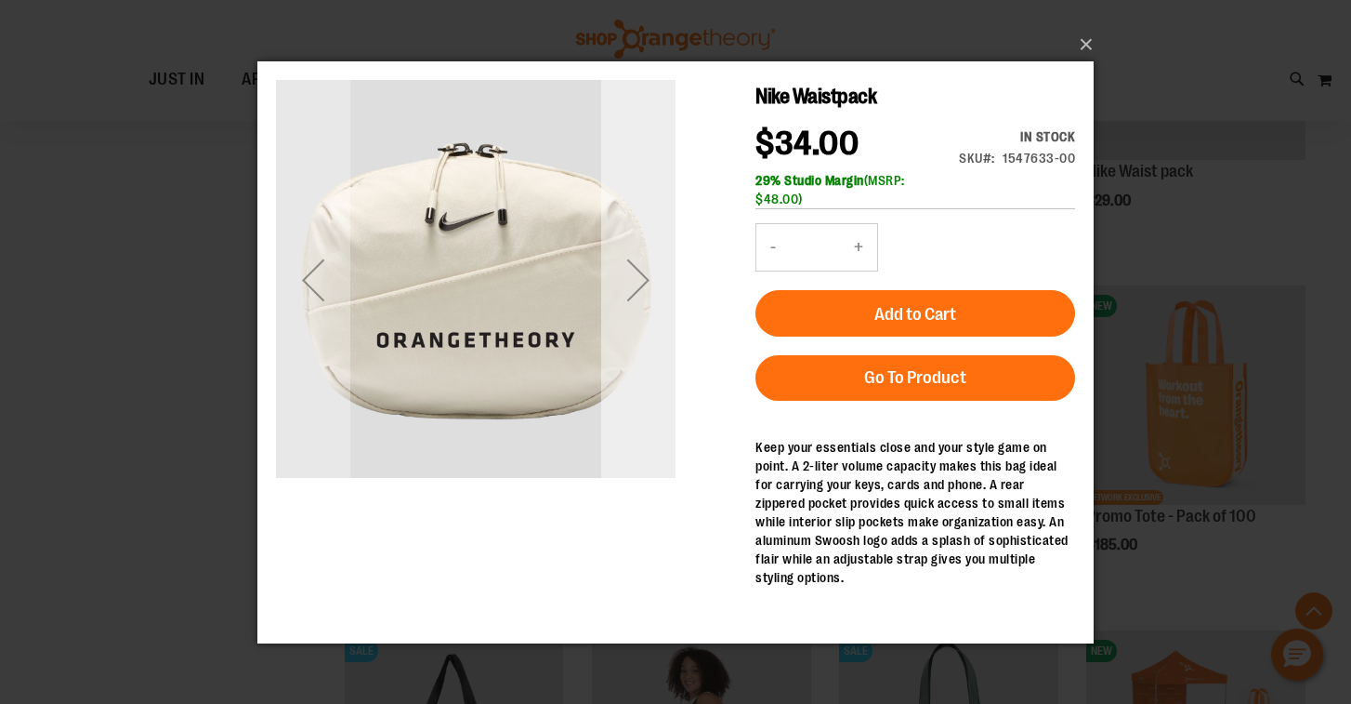
click at [640, 280] on div "Next" at bounding box center [638, 279] width 74 height 74
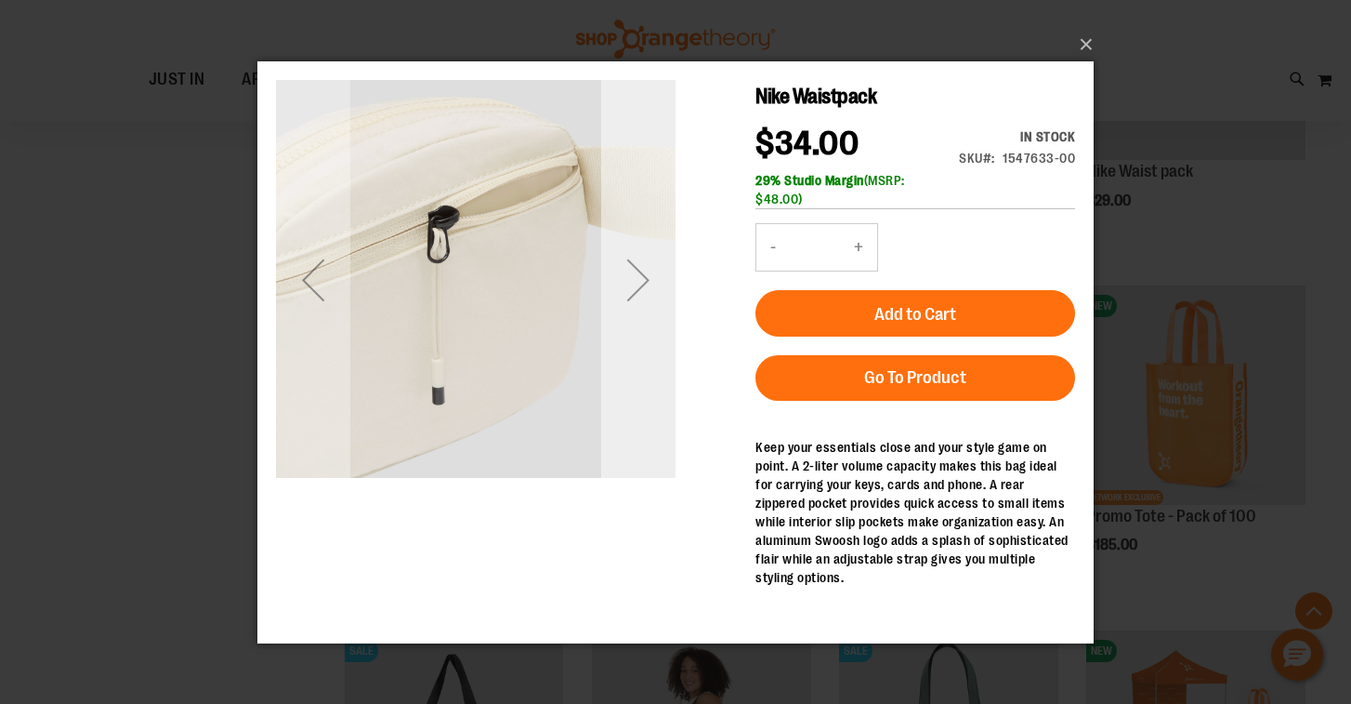
click at [640, 280] on div "Next" at bounding box center [638, 279] width 74 height 74
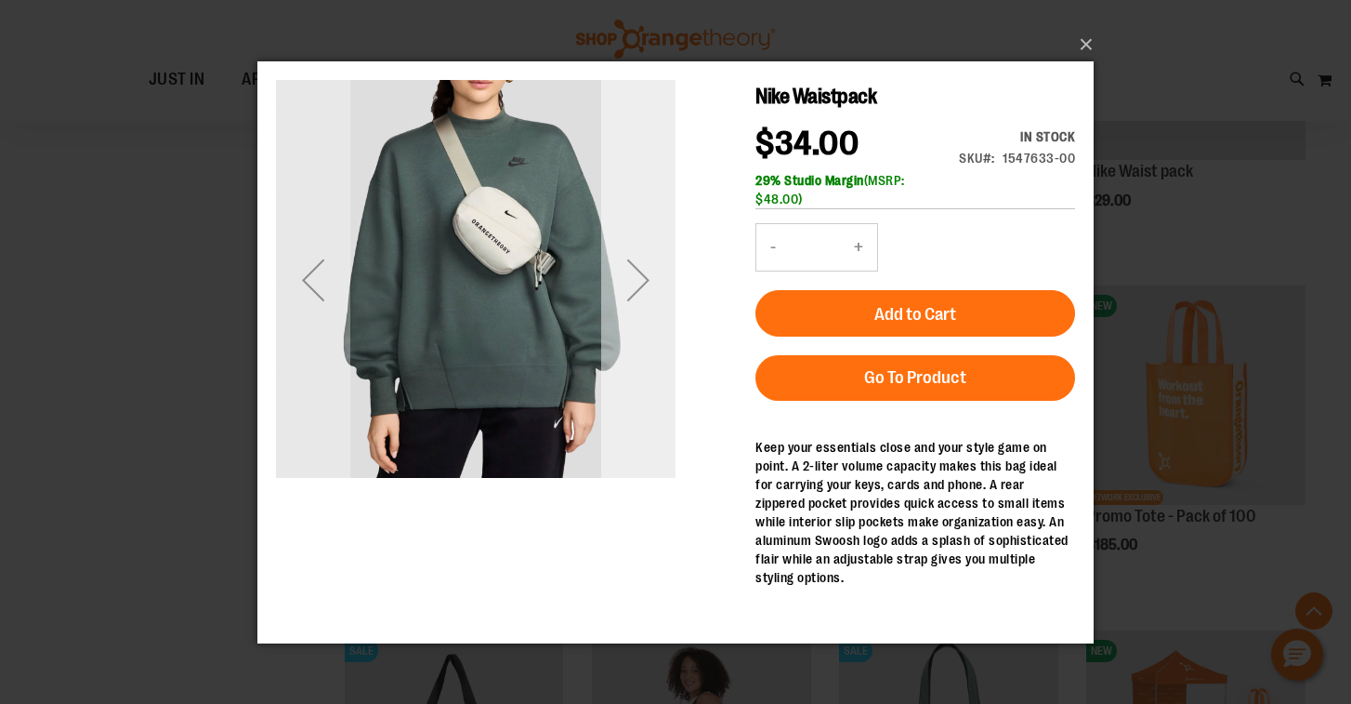
click at [641, 280] on div "Next" at bounding box center [638, 279] width 74 height 74
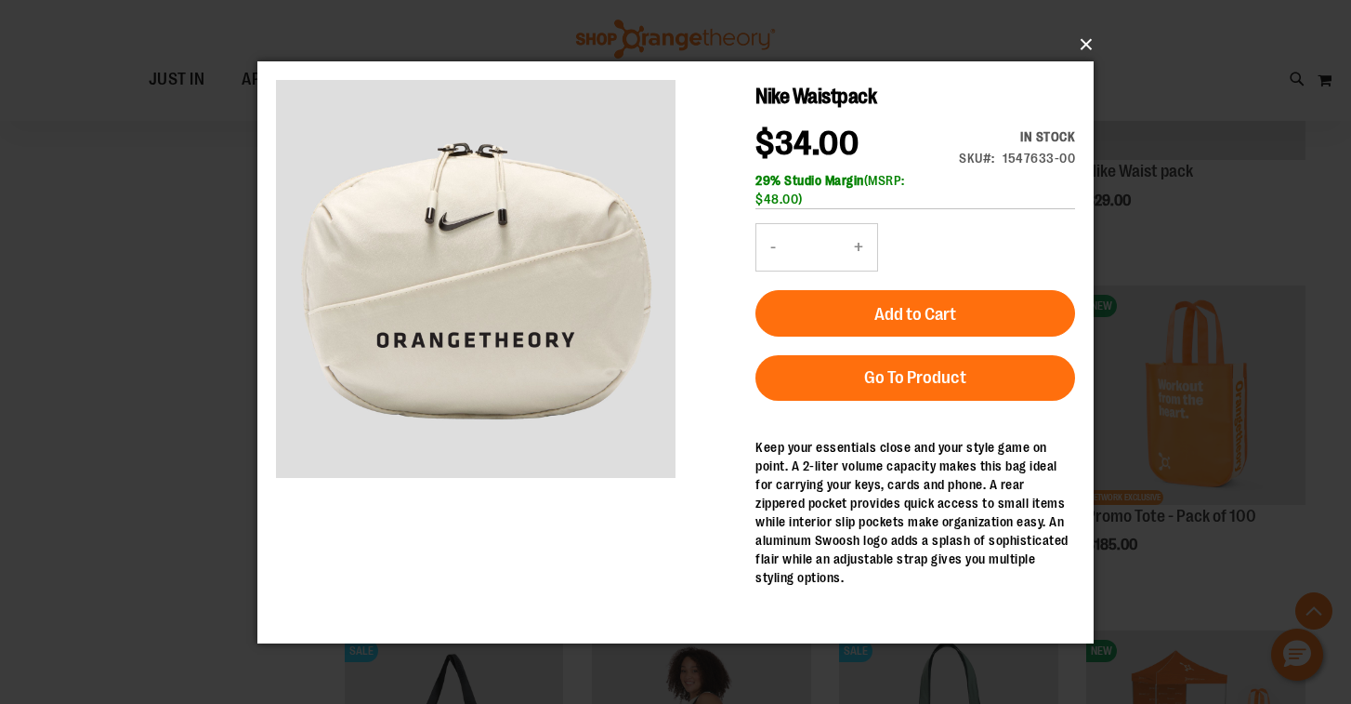
click at [1084, 48] on button "×" at bounding box center [681, 44] width 836 height 41
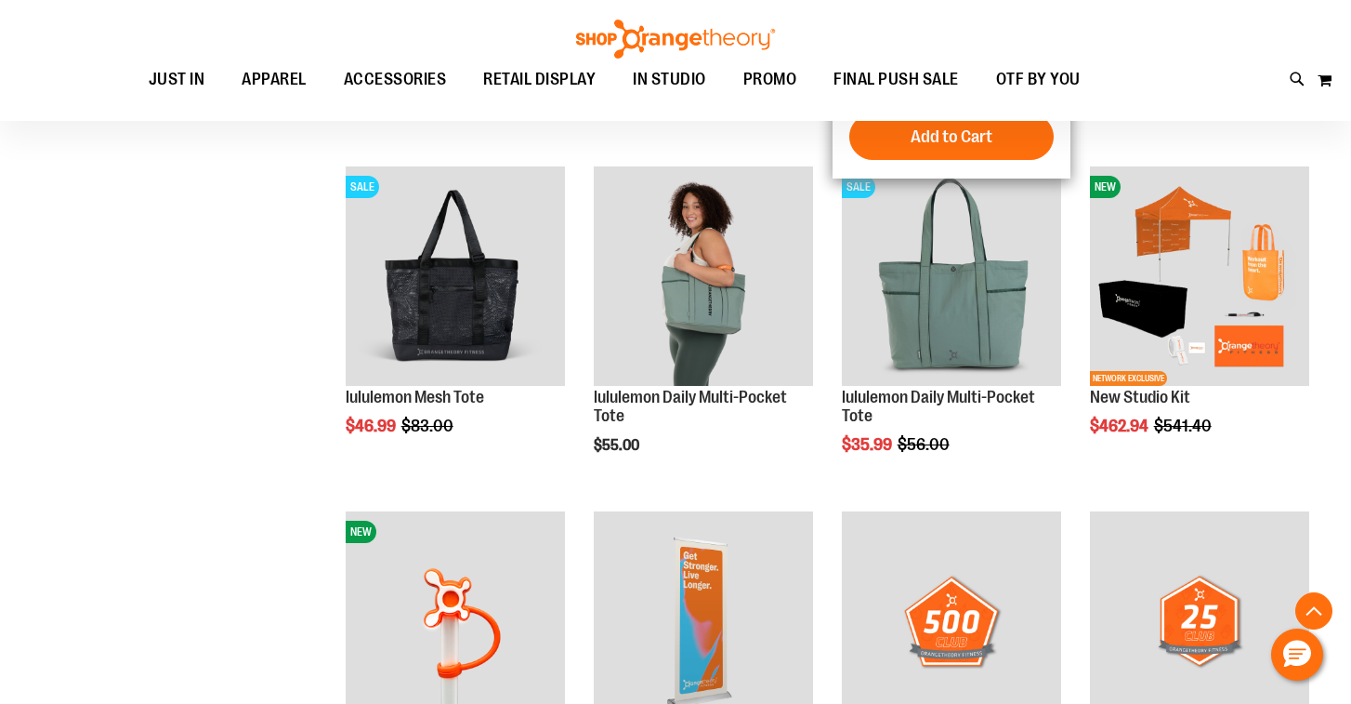
scroll to position [1951, 0]
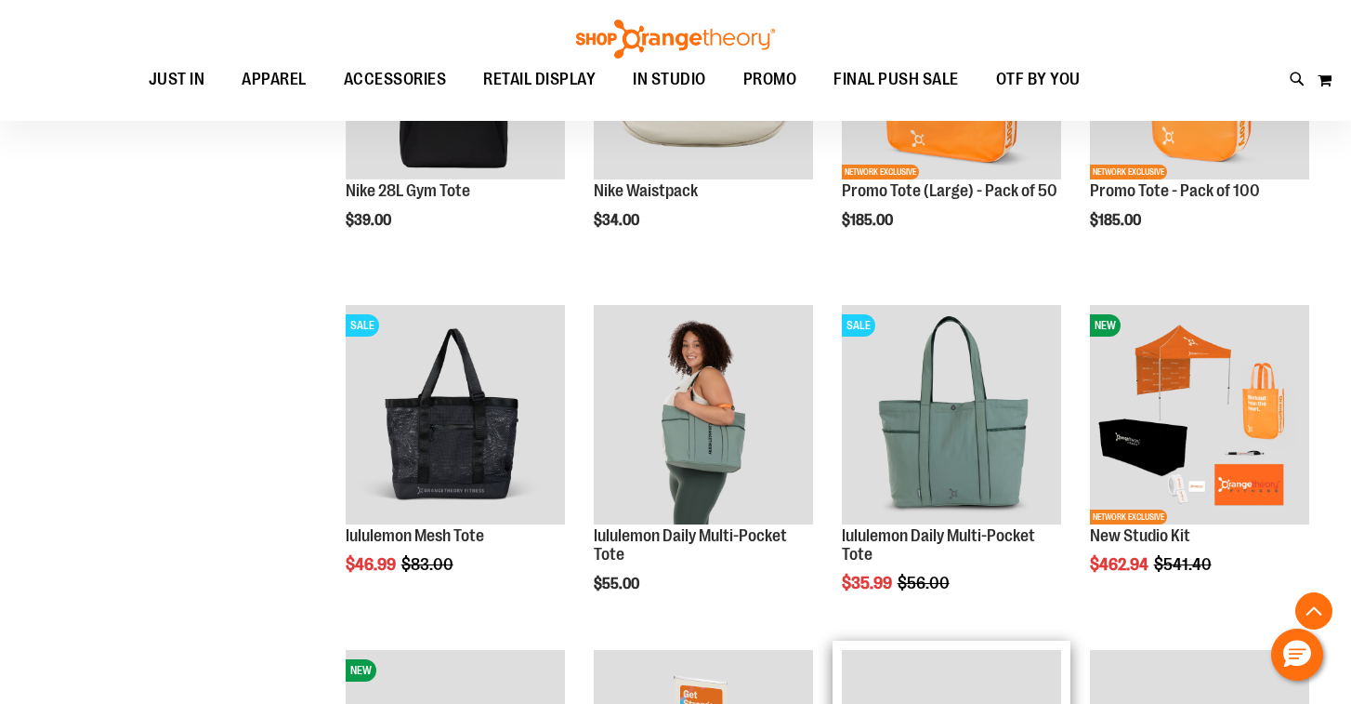
scroll to position [1758, 0]
